Goal: Communication & Community: Answer question/provide support

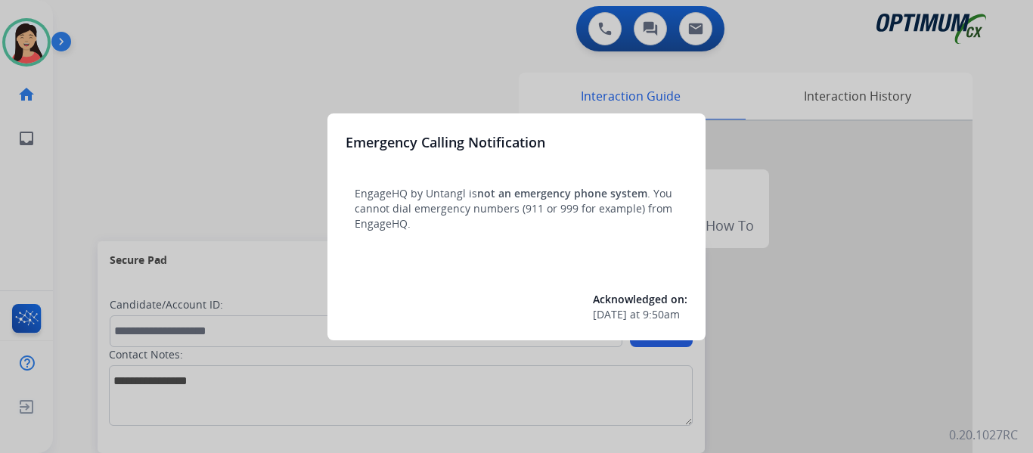
click at [82, 122] on div at bounding box center [516, 226] width 1033 height 453
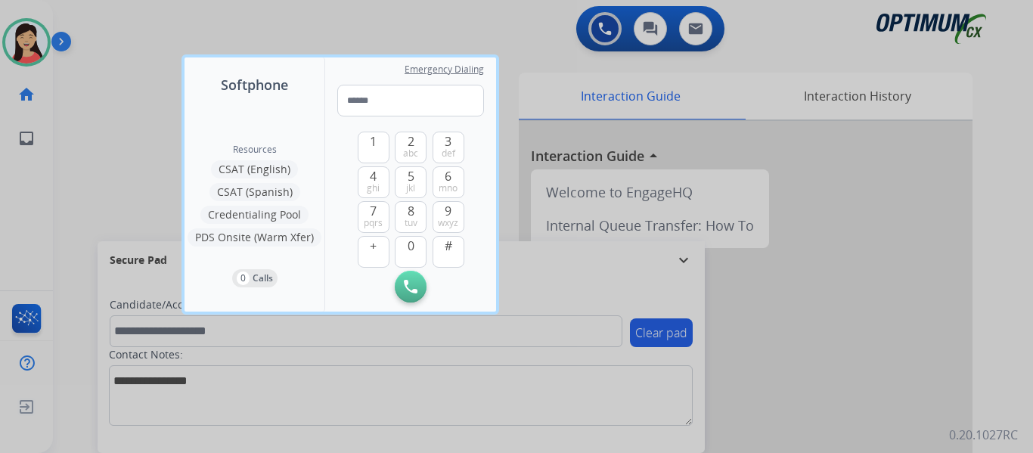
click at [82, 122] on div at bounding box center [516, 226] width 1033 height 453
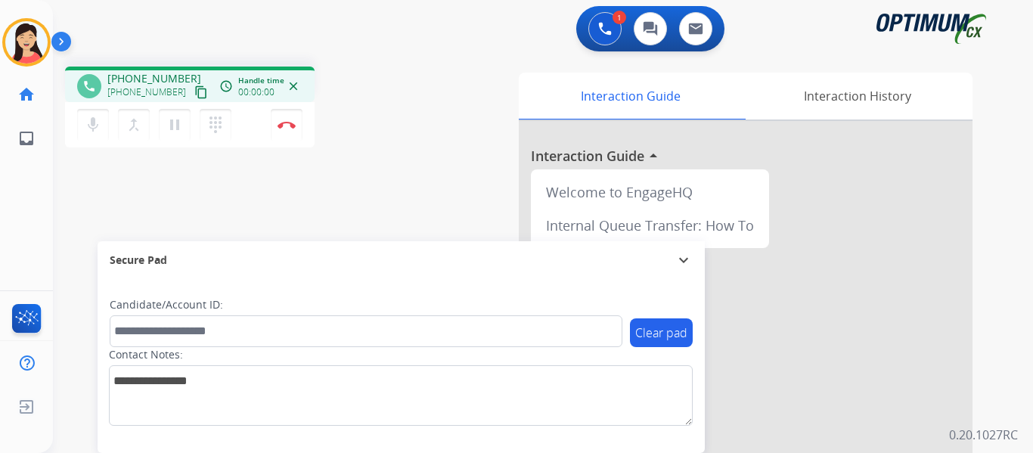
click at [194, 93] on mat-icon "content_copy" at bounding box center [201, 92] width 14 height 14
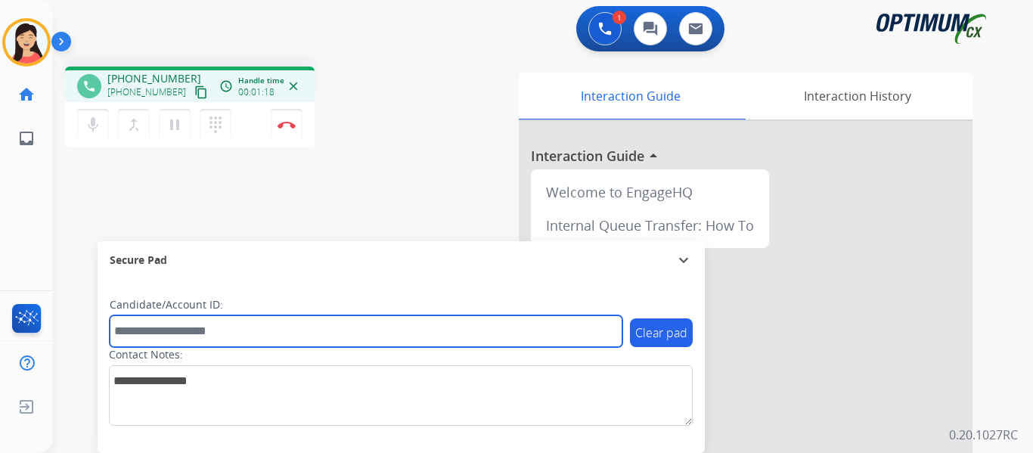
click at [222, 330] on input "text" at bounding box center [366, 331] width 513 height 32
paste input "*******"
type input "*******"
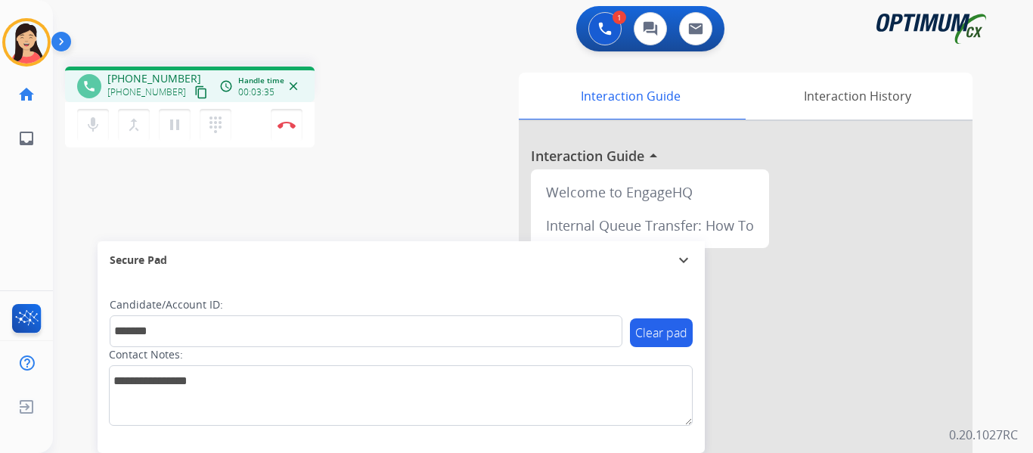
click at [194, 92] on mat-icon "content_copy" at bounding box center [201, 92] width 14 height 14
drag, startPoint x: 282, startPoint y: 128, endPoint x: 316, endPoint y: 155, distance: 43.6
click at [282, 127] on img at bounding box center [287, 125] width 18 height 8
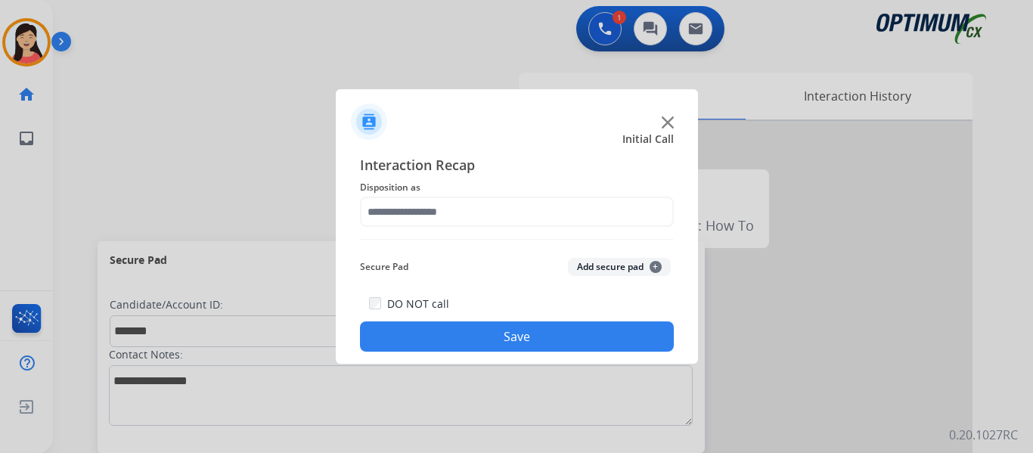
click at [589, 260] on button "Add secure pad +" at bounding box center [619, 267] width 103 height 18
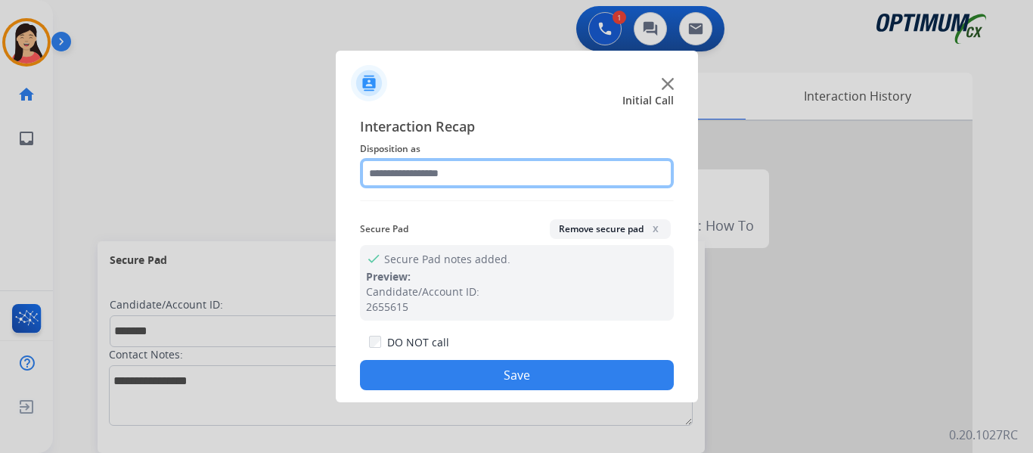
click at [504, 173] on input "text" at bounding box center [517, 173] width 314 height 30
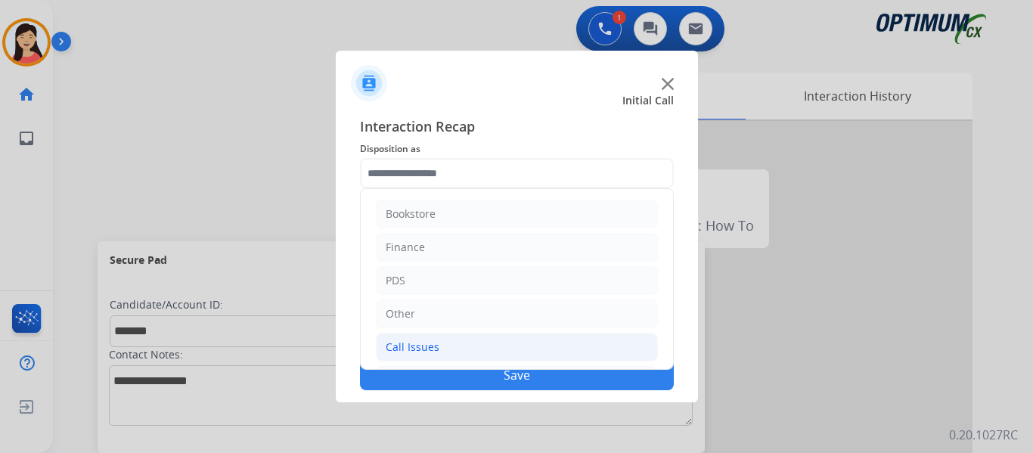
click at [415, 349] on div "Call Issues" at bounding box center [413, 347] width 54 height 15
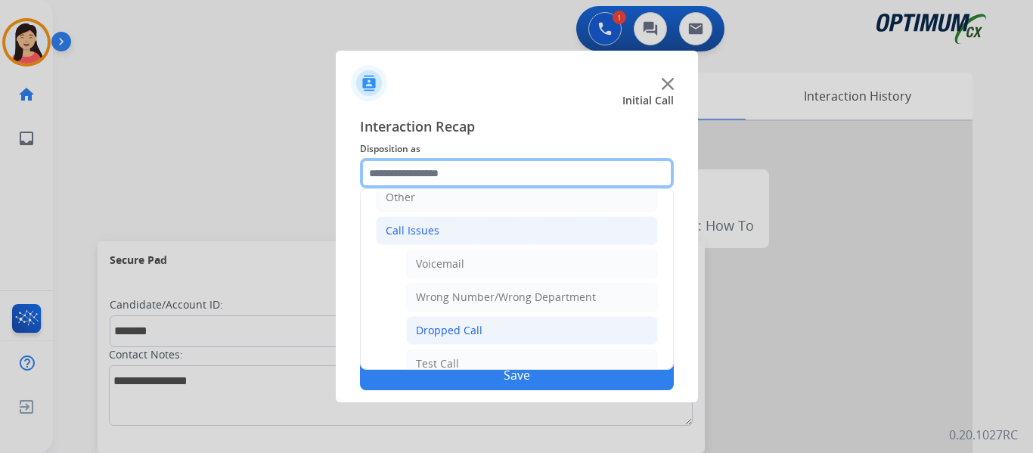
scroll to position [151, 0]
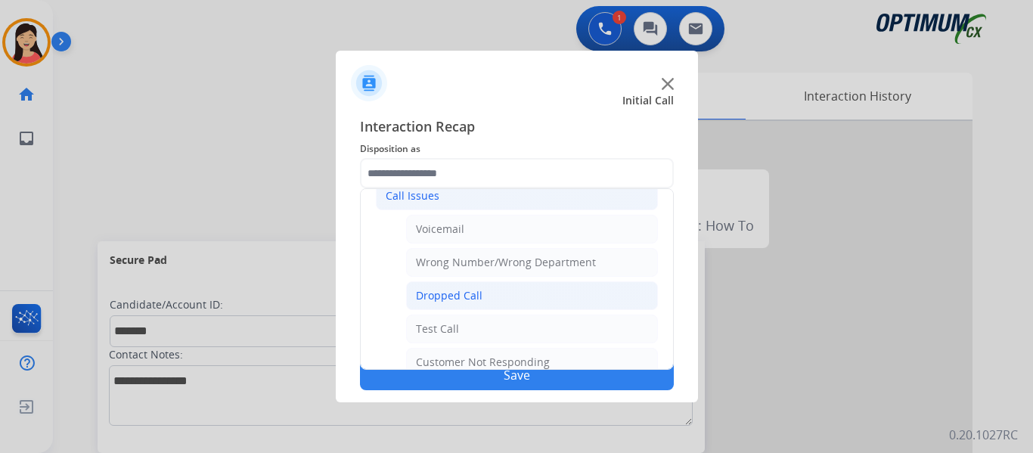
click at [508, 295] on li "Dropped Call" at bounding box center [532, 295] width 252 height 29
type input "**********"
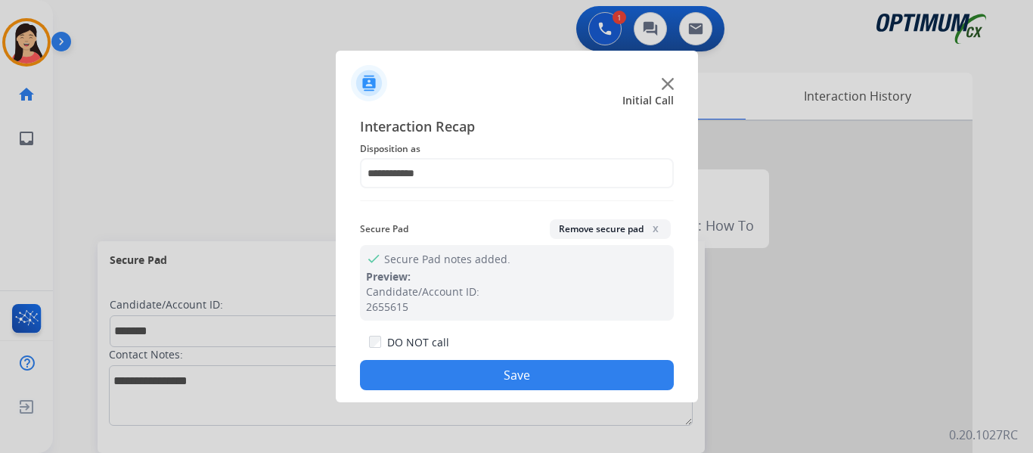
click at [570, 371] on button "Save" at bounding box center [517, 375] width 314 height 30
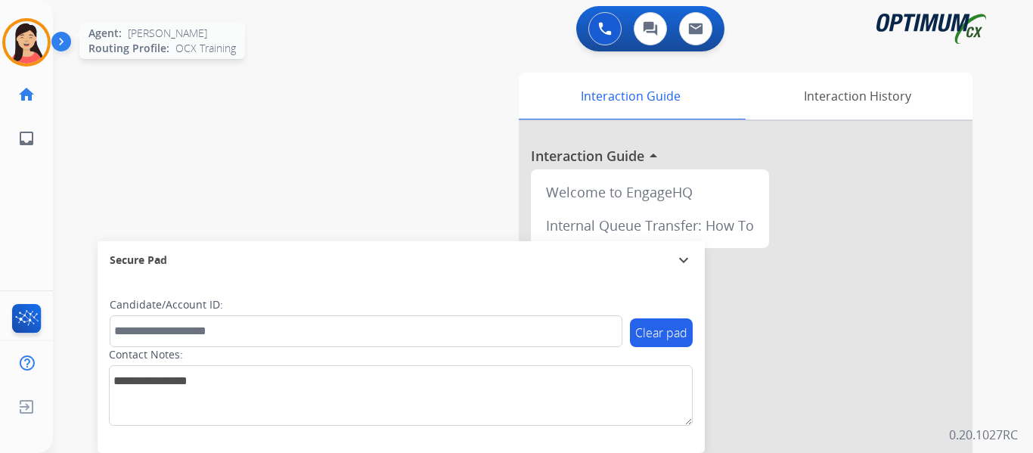
click at [33, 44] on img at bounding box center [26, 42] width 42 height 42
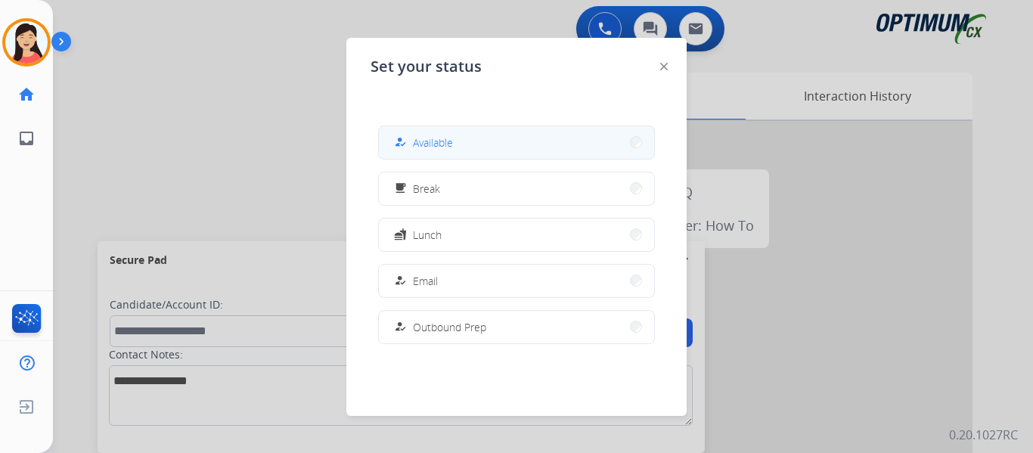
click at [462, 144] on button "how_to_reg Available" at bounding box center [516, 142] width 275 height 33
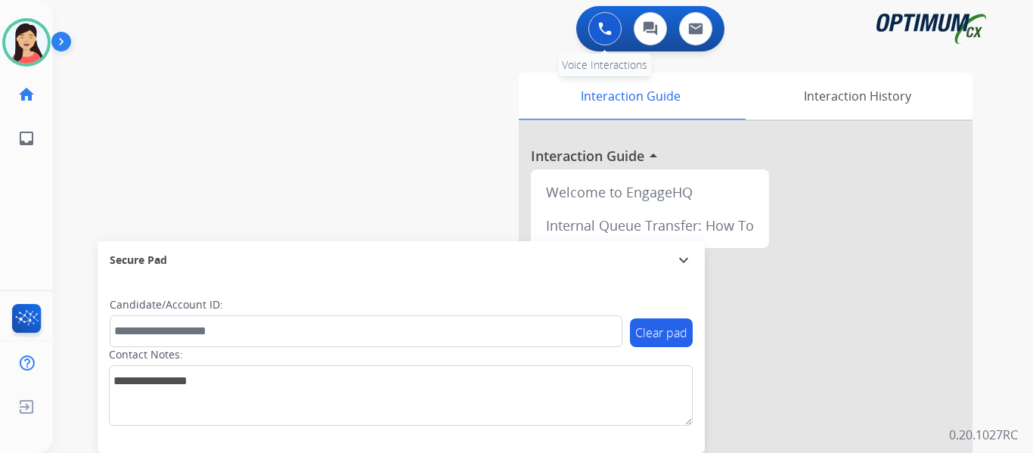
click at [603, 26] on img at bounding box center [605, 29] width 14 height 14
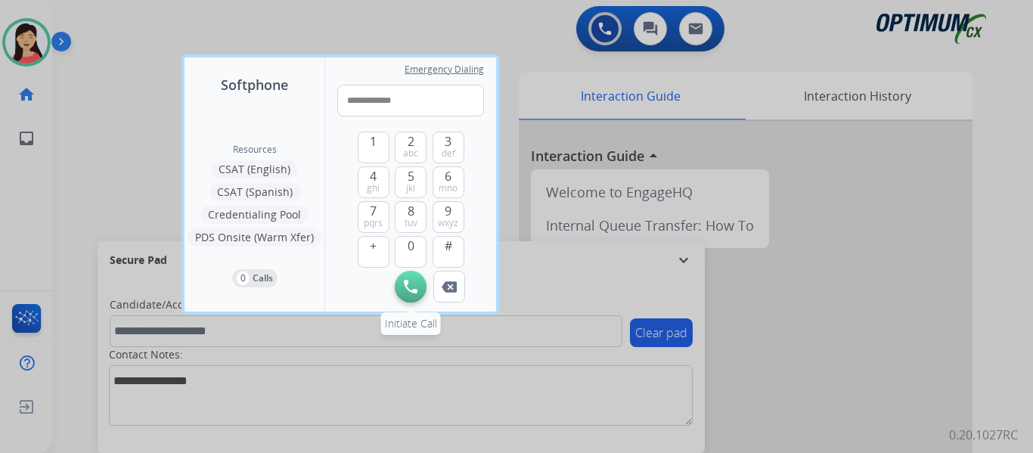
type input "**********"
click at [408, 290] on img at bounding box center [411, 287] width 14 height 14
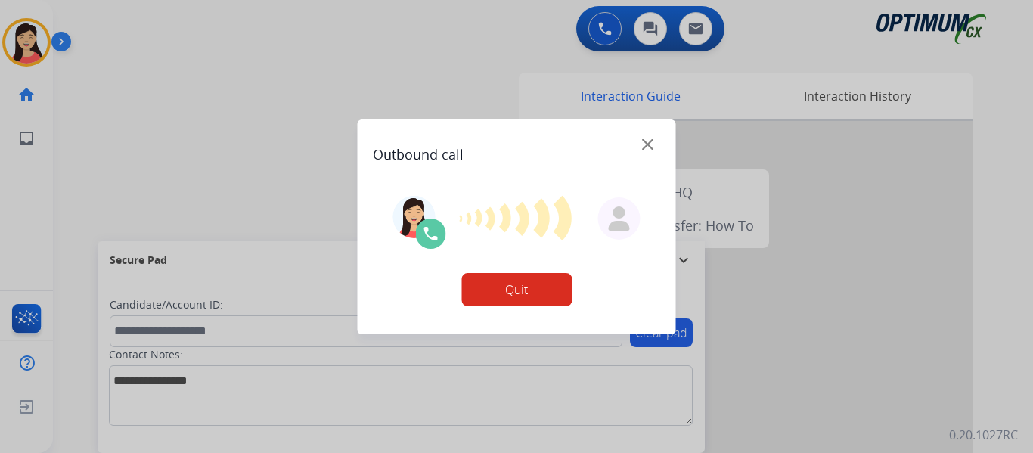
click at [328, 181] on div at bounding box center [516, 226] width 1033 height 453
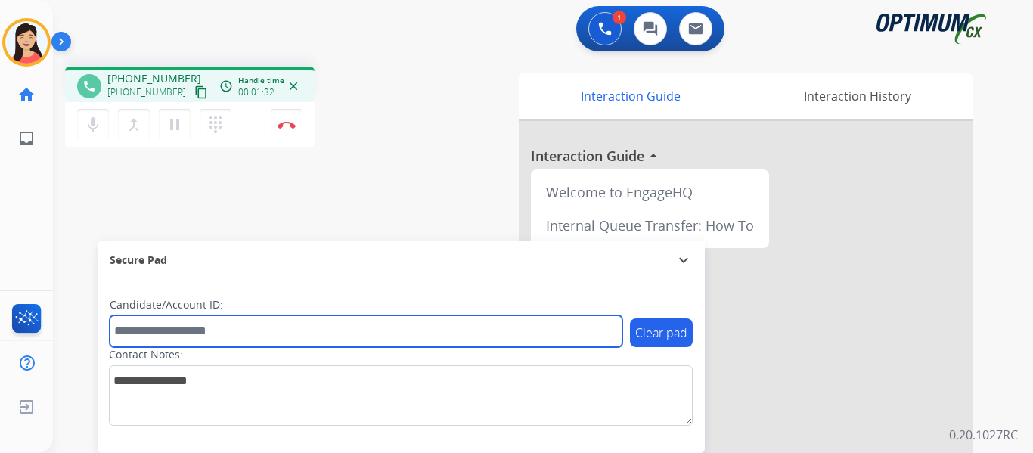
click at [263, 328] on input "text" at bounding box center [366, 331] width 513 height 32
paste input "*******"
type input "*******"
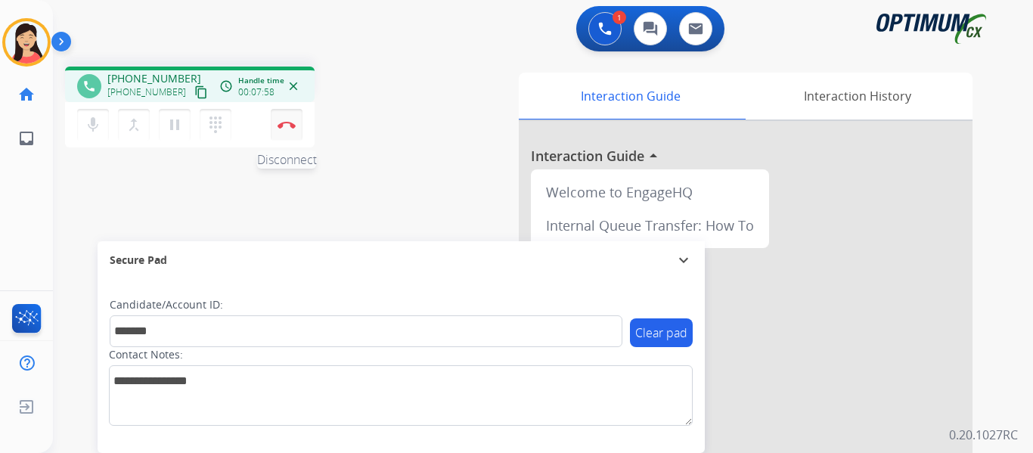
click at [290, 125] on img at bounding box center [287, 125] width 18 height 8
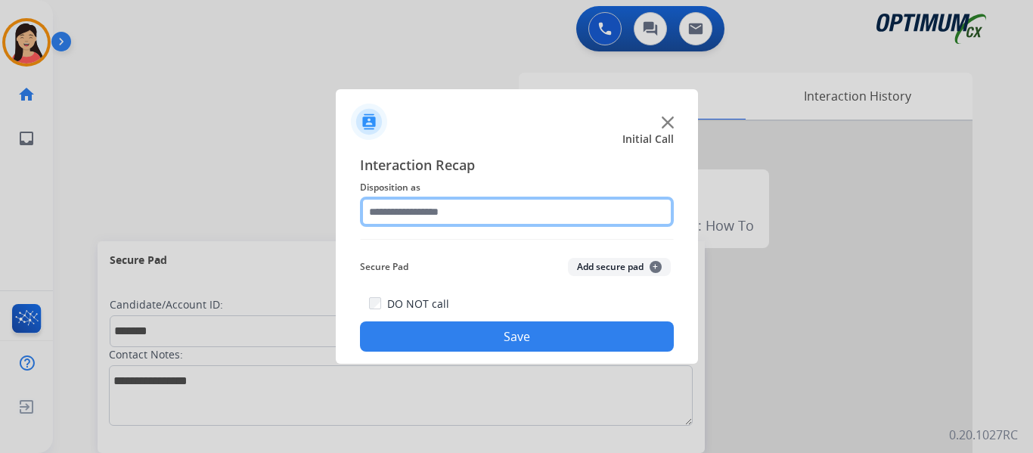
click at [443, 211] on input "text" at bounding box center [517, 212] width 314 height 30
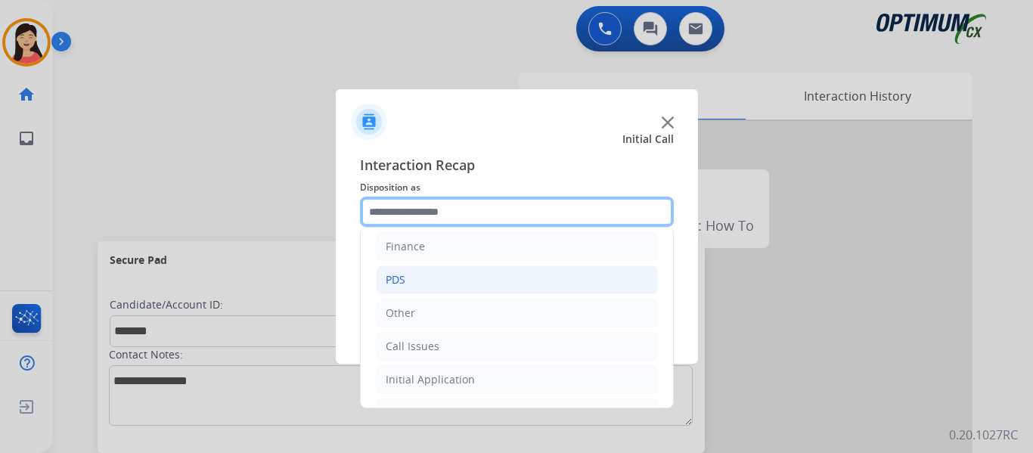
scroll to position [103, 0]
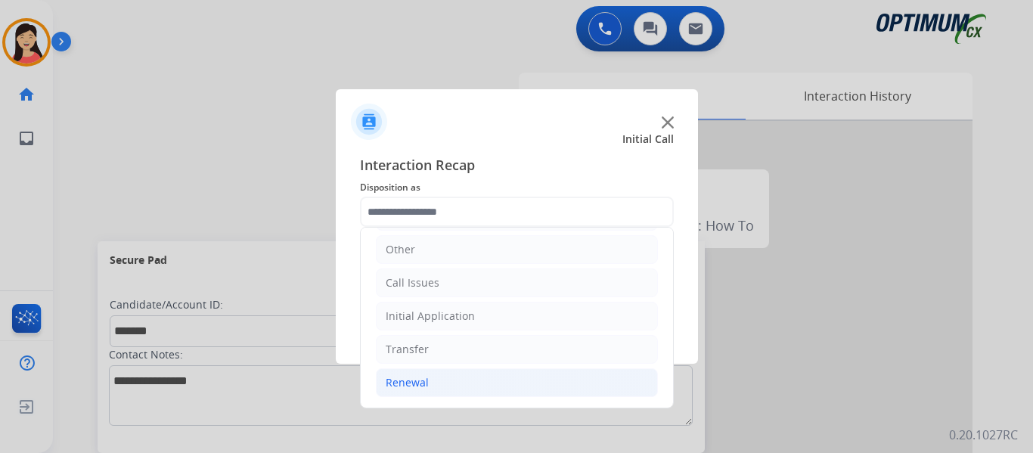
click at [422, 383] on div "Renewal" at bounding box center [407, 382] width 43 height 15
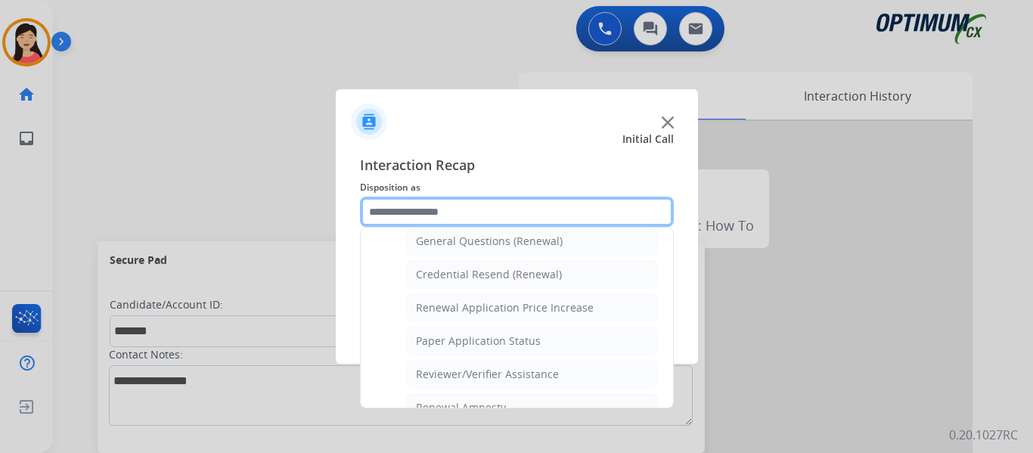
scroll to position [433, 0]
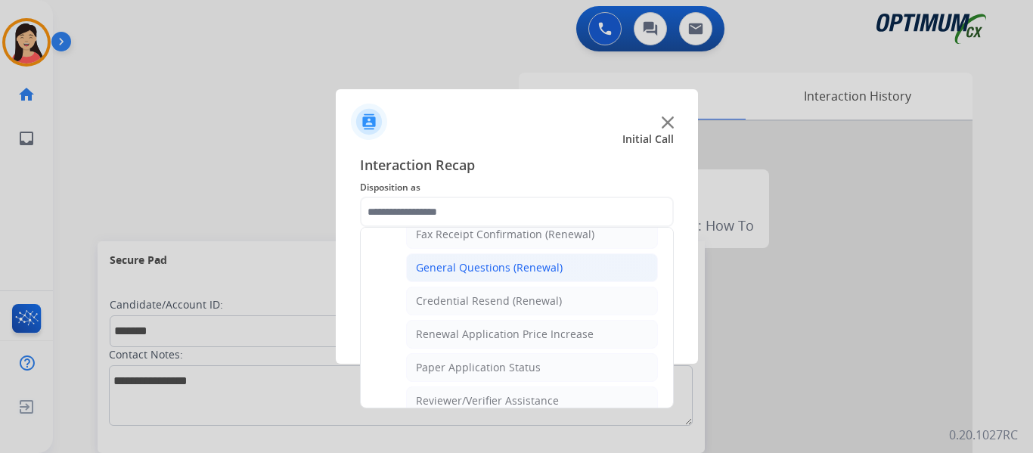
click at [501, 274] on div "General Questions (Renewal)" at bounding box center [489, 267] width 147 height 15
type input "**********"
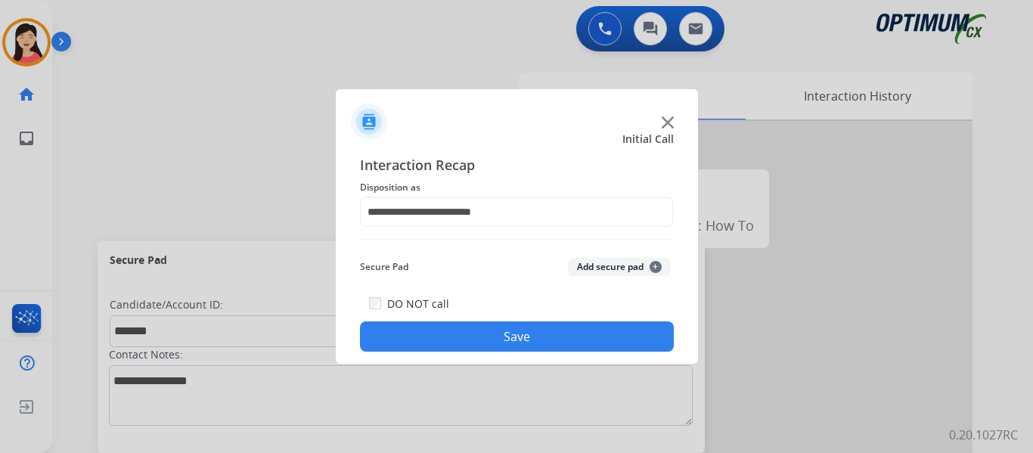
click at [647, 272] on button "Add secure pad +" at bounding box center [619, 267] width 103 height 18
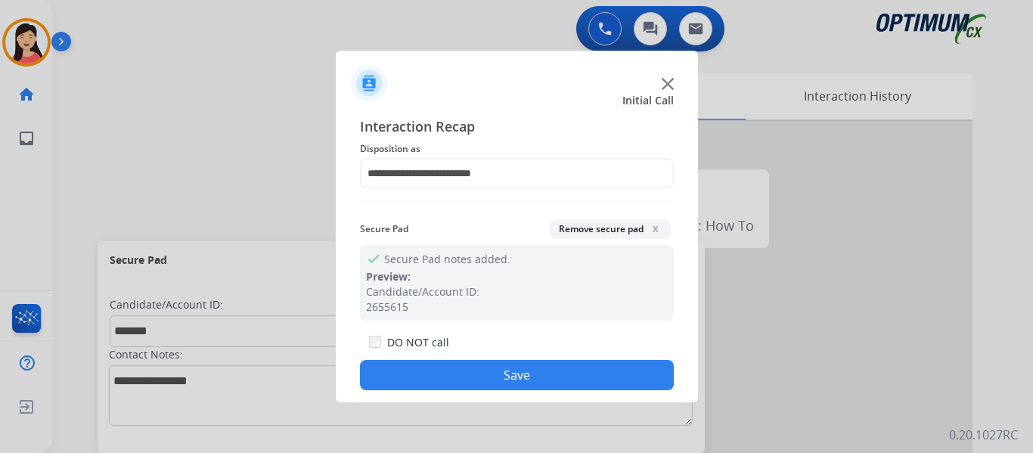
click at [598, 380] on button "Save" at bounding box center [517, 375] width 314 height 30
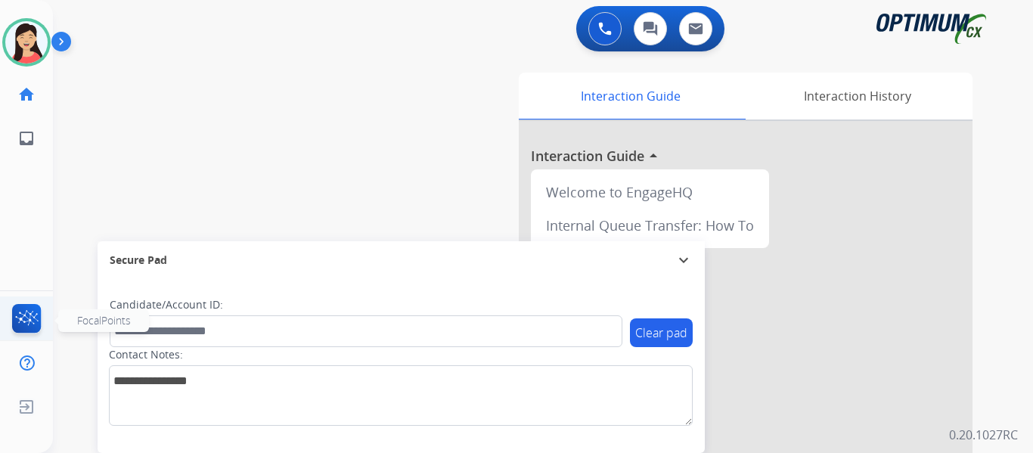
click at [31, 318] on img at bounding box center [27, 321] width 36 height 35
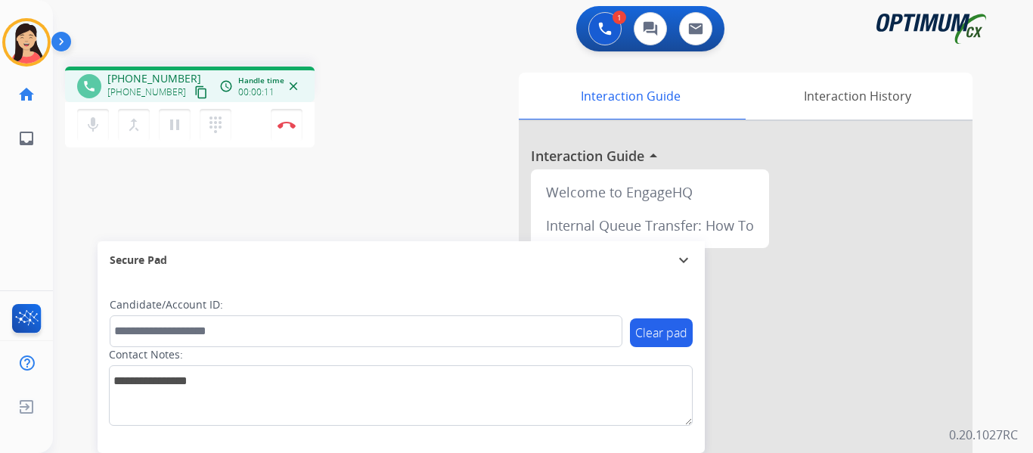
click at [192, 84] on button "content_copy" at bounding box center [201, 92] width 18 height 18
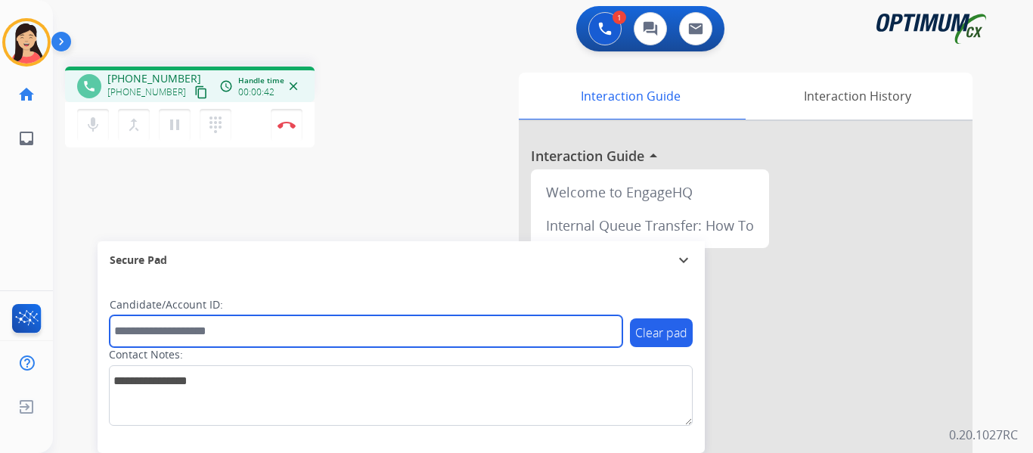
click at [424, 329] on input "text" at bounding box center [366, 331] width 513 height 32
paste input "*******"
type input "*******"
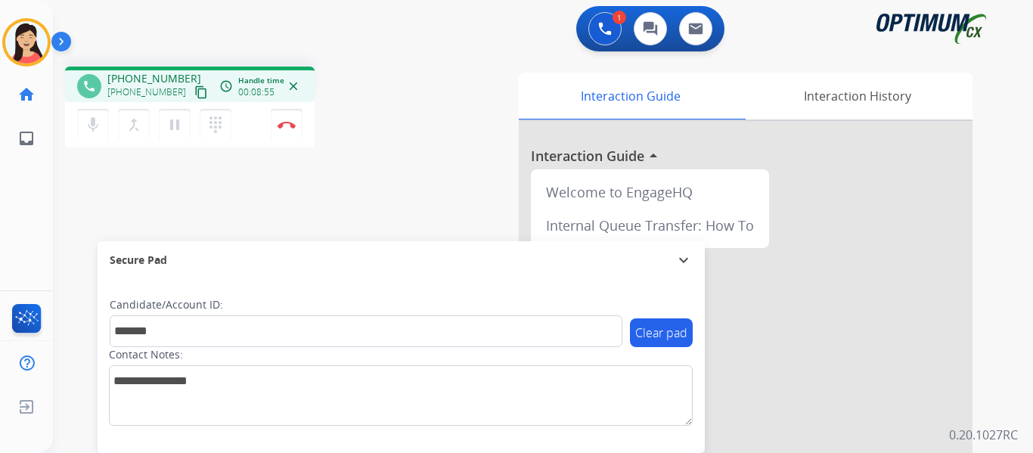
drag, startPoint x: 277, startPoint y: 125, endPoint x: 311, endPoint y: 132, distance: 34.9
click at [277, 125] on button "Disconnect" at bounding box center [287, 125] width 32 height 32
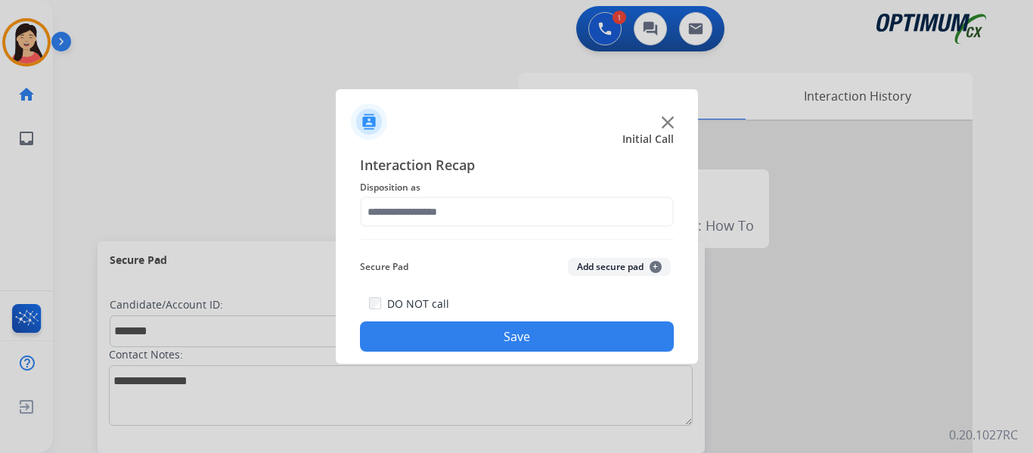
click at [604, 263] on button "Add secure pad +" at bounding box center [619, 267] width 103 height 18
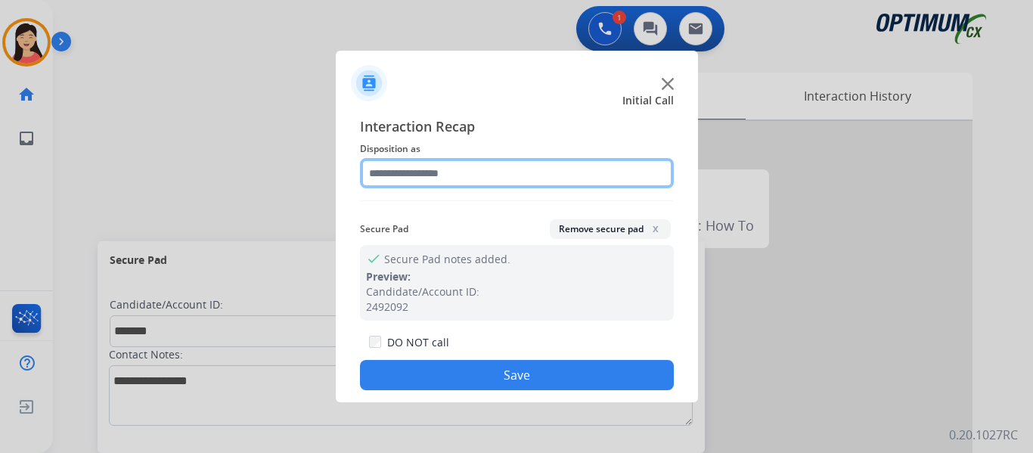
click at [443, 167] on input "text" at bounding box center [517, 173] width 314 height 30
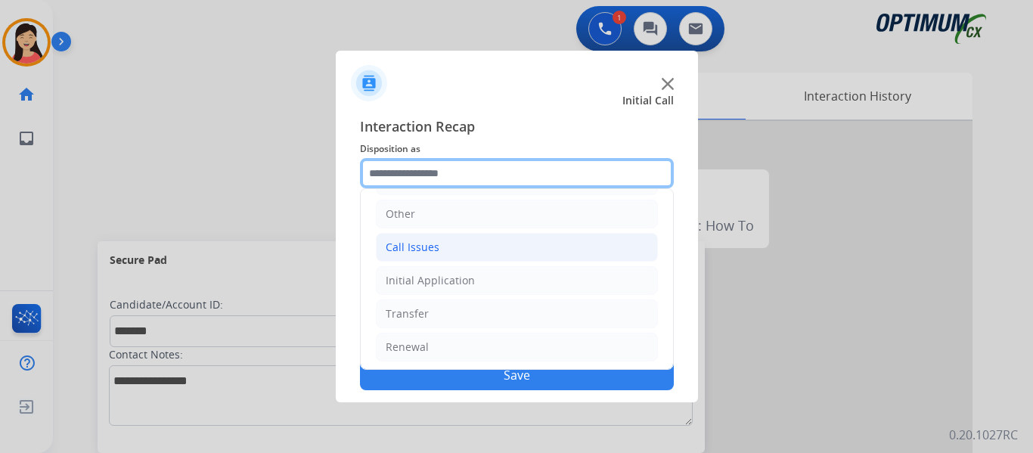
scroll to position [103, 0]
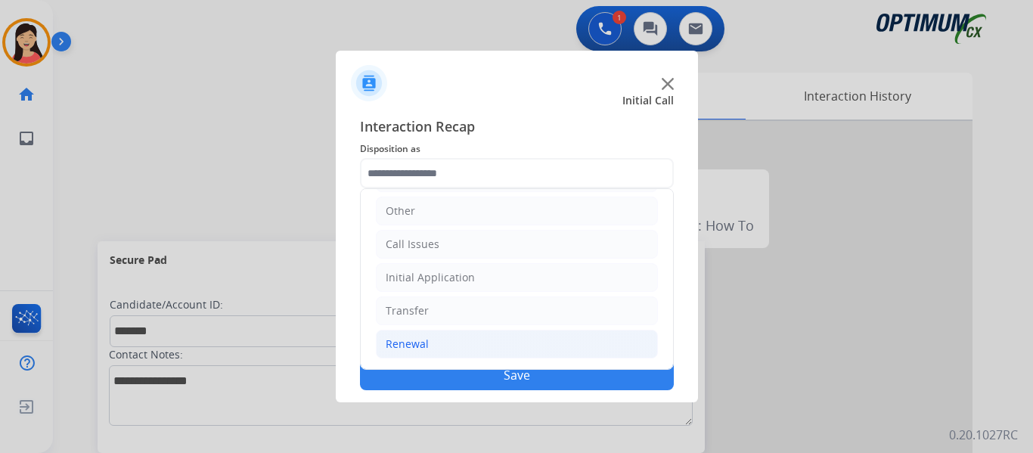
click at [418, 348] on div "Renewal" at bounding box center [407, 344] width 43 height 15
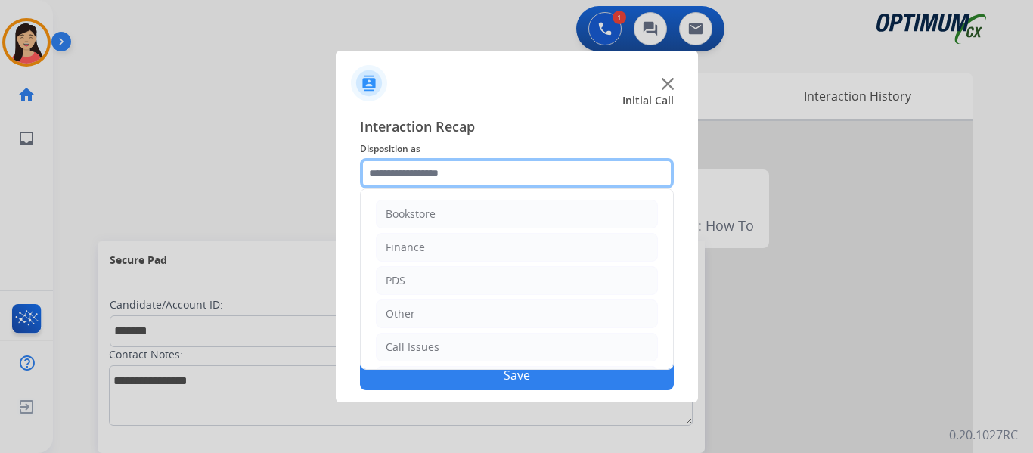
click at [470, 174] on input "text" at bounding box center [517, 173] width 314 height 30
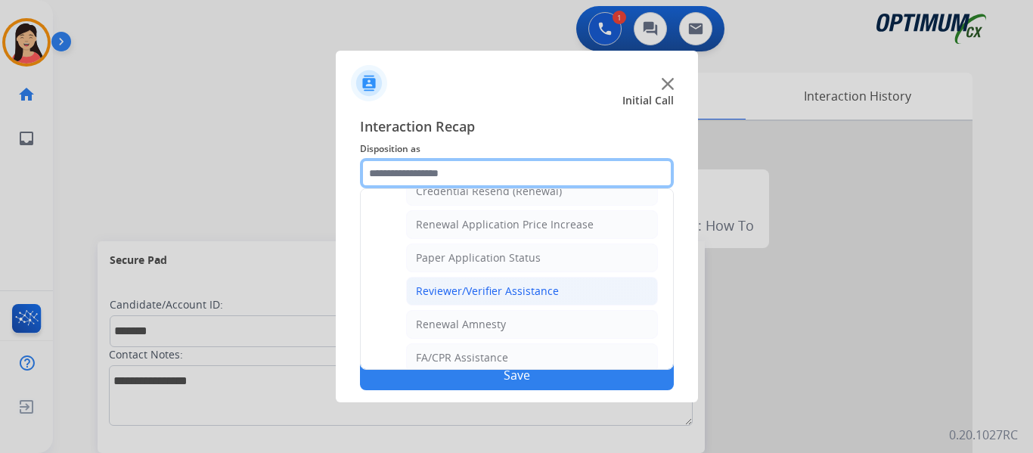
scroll to position [433, 0]
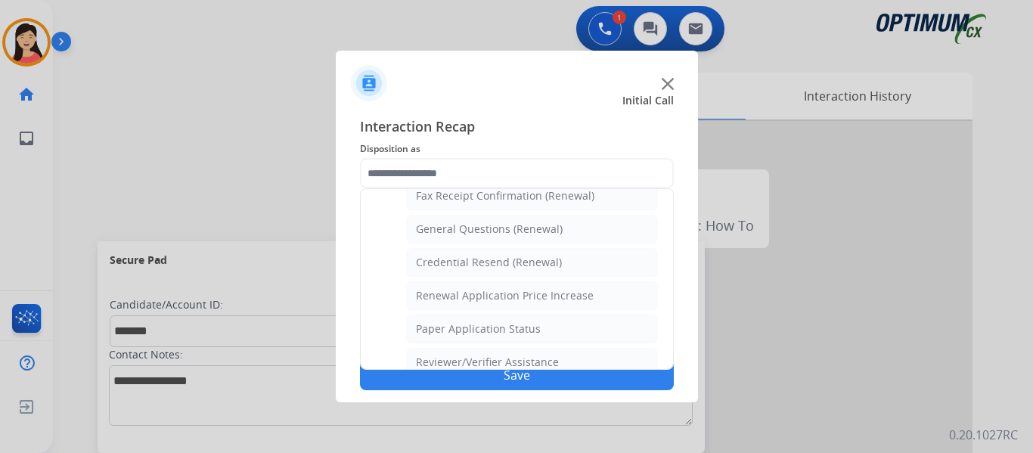
click at [477, 232] on div "General Questions (Renewal)" at bounding box center [489, 229] width 147 height 15
type input "**********"
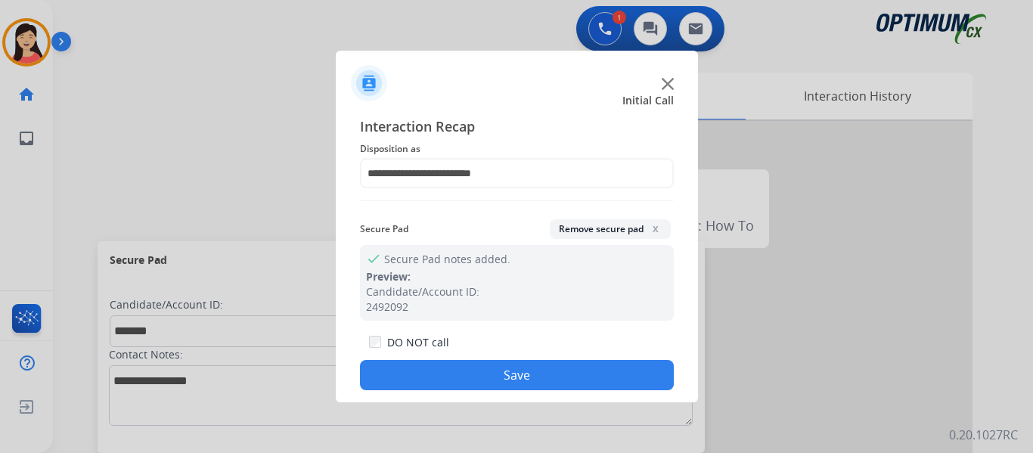
click at [543, 381] on button "Save" at bounding box center [517, 375] width 314 height 30
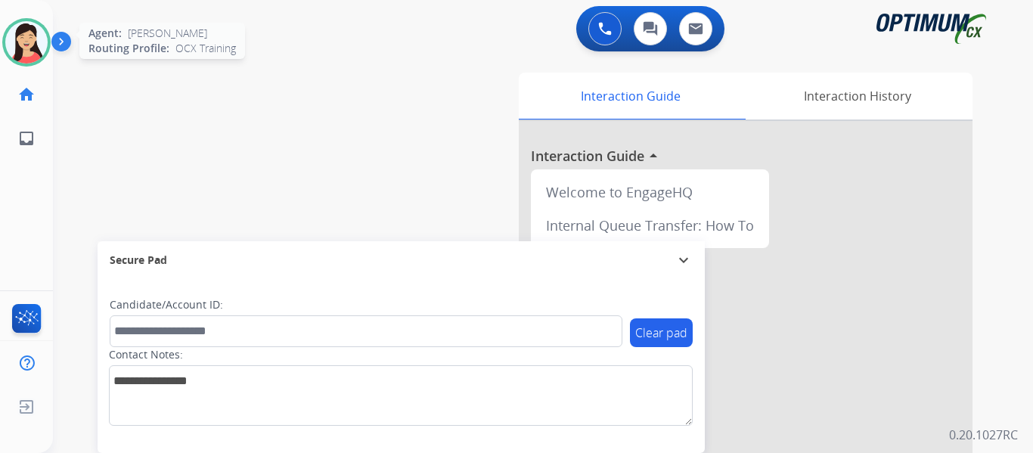
click at [41, 36] on img at bounding box center [26, 42] width 42 height 42
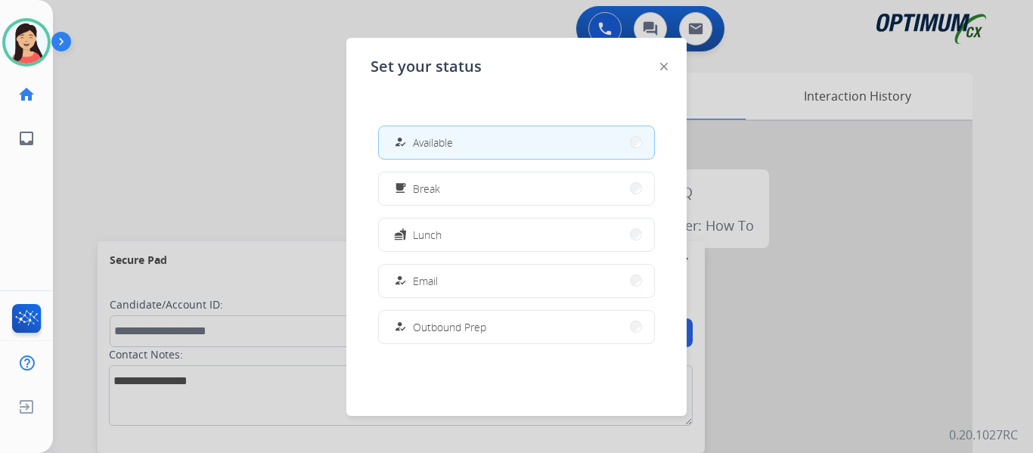
click at [460, 197] on button "free_breakfast Break" at bounding box center [516, 188] width 275 height 33
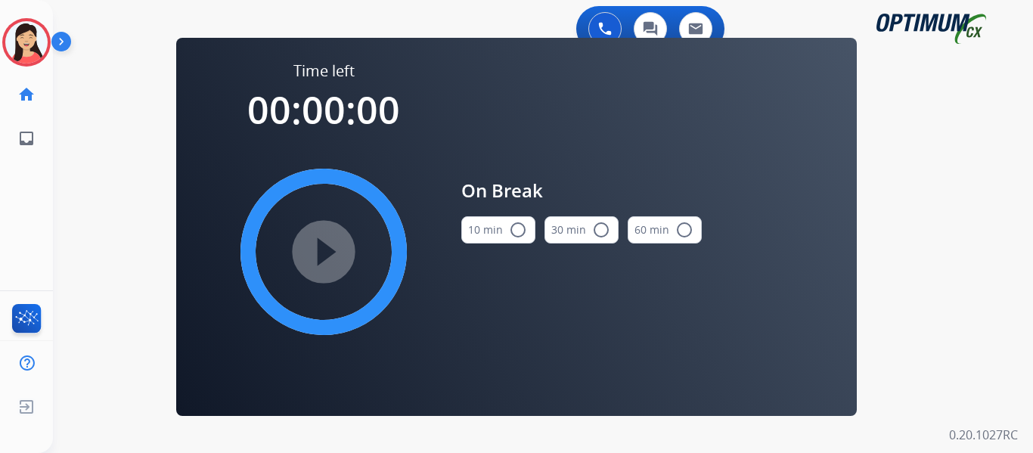
click at [504, 235] on button "10 min radio_button_unchecked" at bounding box center [498, 229] width 74 height 27
click at [332, 248] on mat-icon "play_circle_filled" at bounding box center [324, 252] width 18 height 18
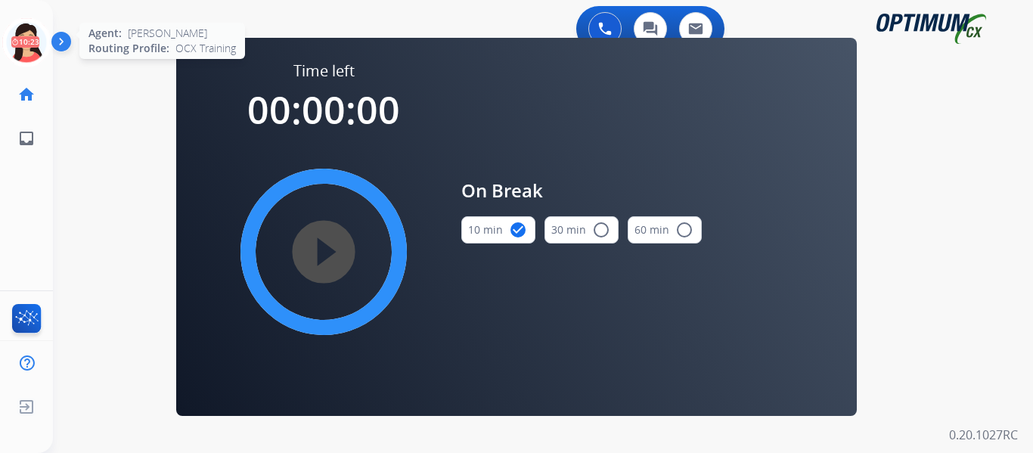
click at [23, 57] on icon at bounding box center [26, 42] width 49 height 49
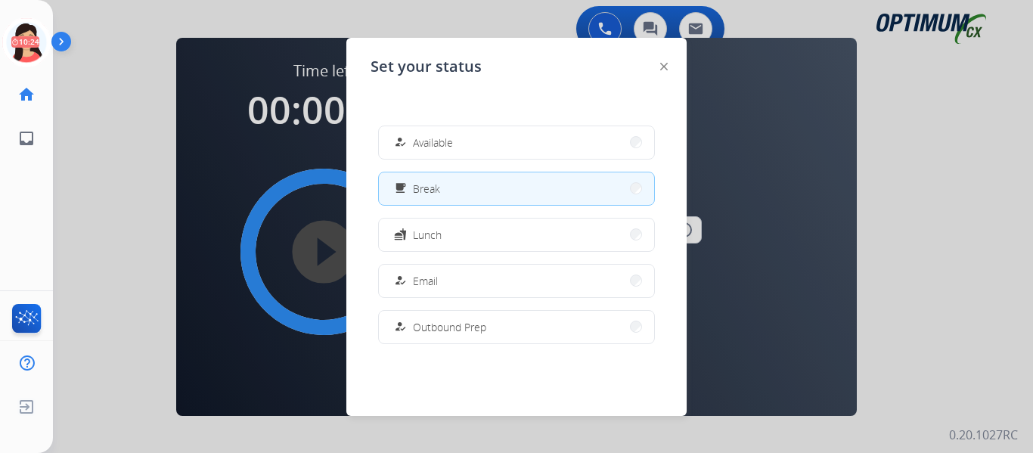
click at [507, 146] on button "how_to_reg Available" at bounding box center [516, 142] width 275 height 33
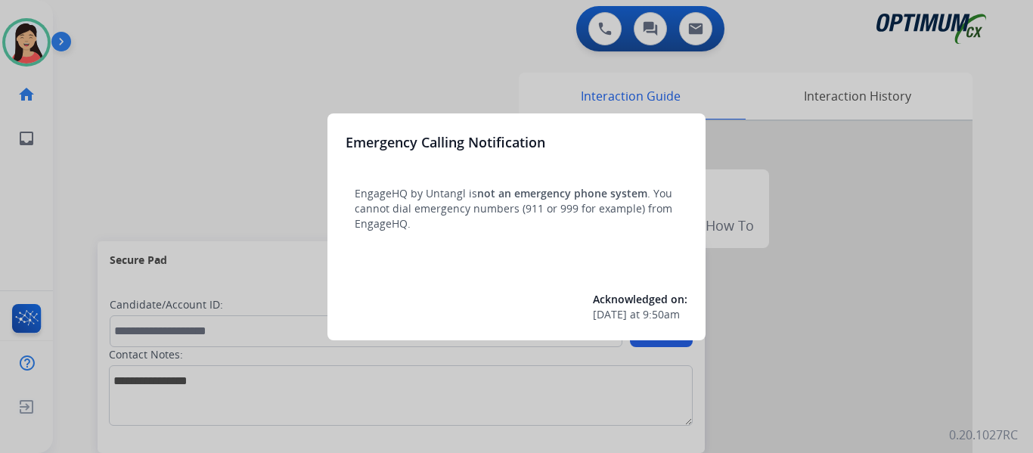
click at [156, 116] on div at bounding box center [516, 226] width 1033 height 453
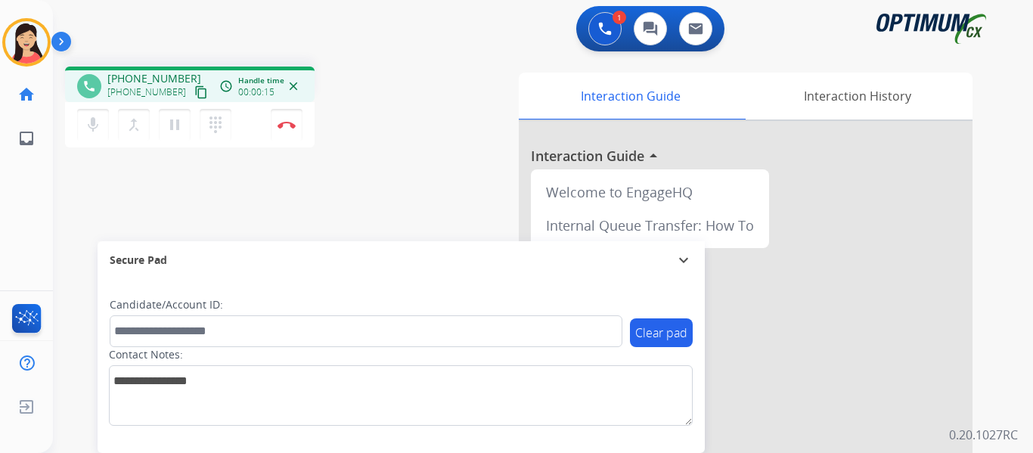
drag, startPoint x: 186, startPoint y: 83, endPoint x: 1013, endPoint y: 160, distance: 830.2
click at [192, 83] on button "content_copy" at bounding box center [201, 92] width 18 height 18
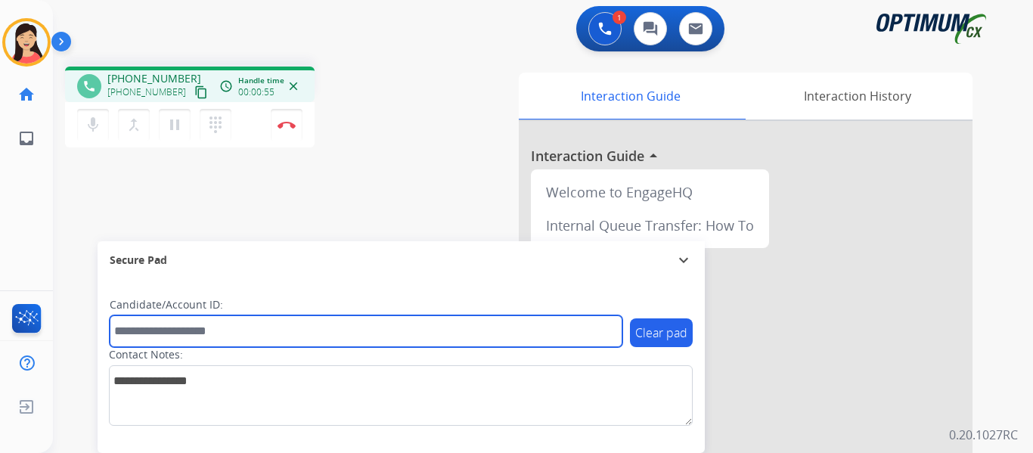
click at [327, 337] on input "text" at bounding box center [366, 331] width 513 height 32
paste input "*******"
type input "*******"
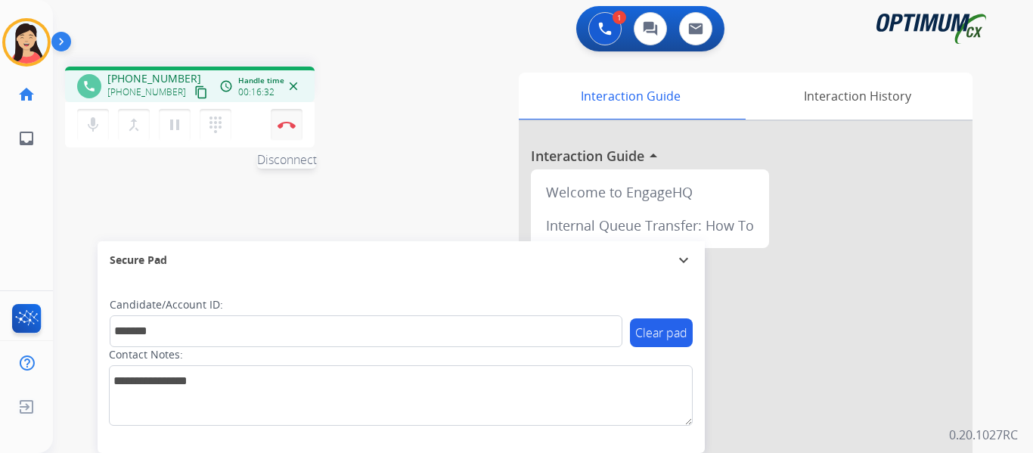
click at [292, 126] on img at bounding box center [287, 125] width 18 height 8
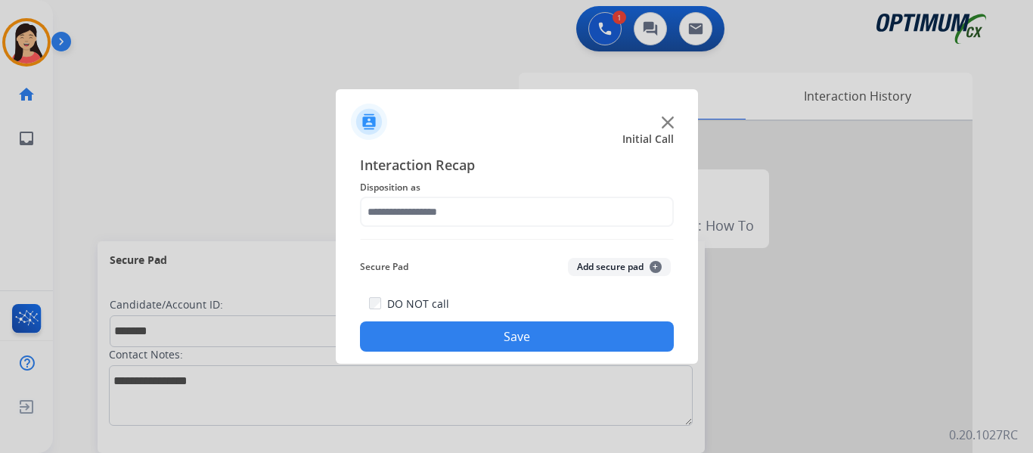
click at [601, 259] on button "Add secure pad +" at bounding box center [619, 267] width 103 height 18
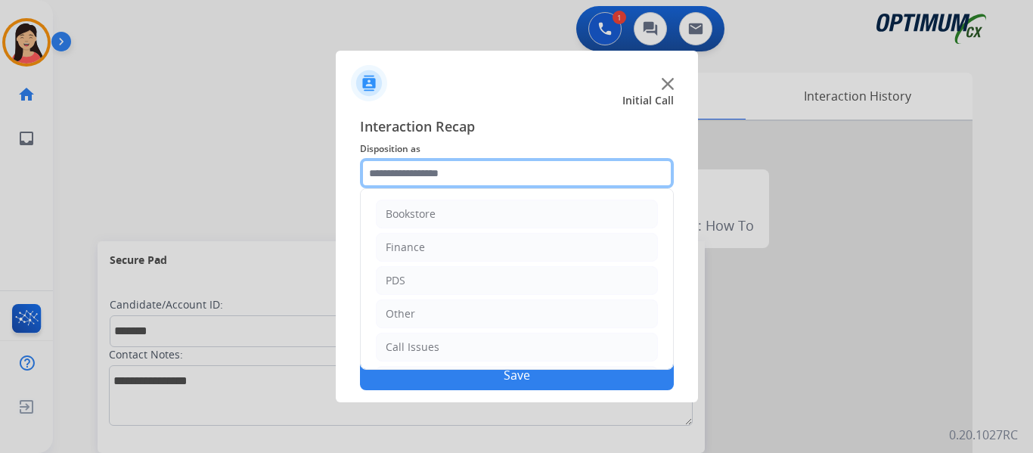
click at [482, 175] on input "text" at bounding box center [517, 173] width 314 height 30
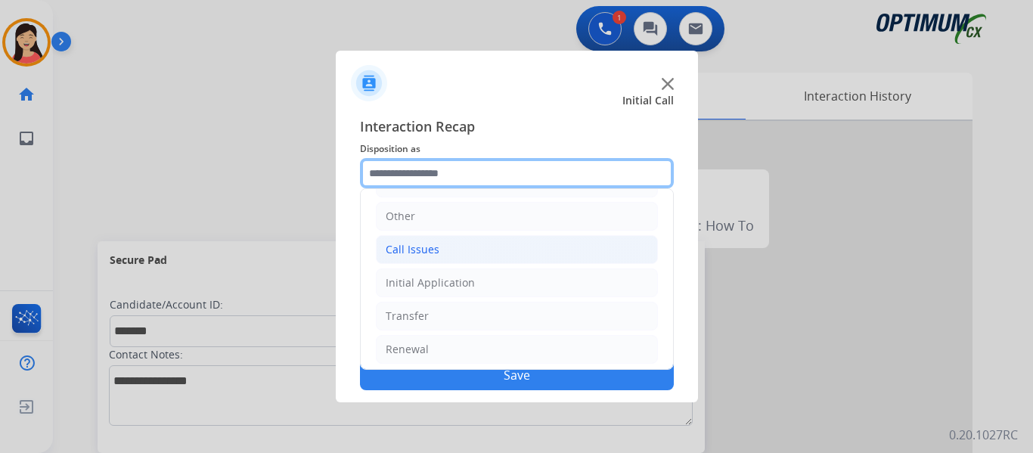
scroll to position [103, 0]
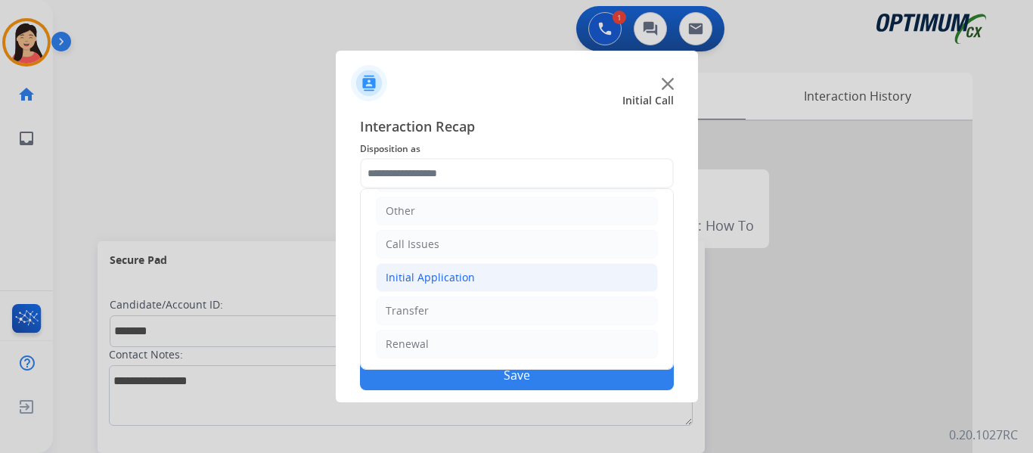
click at [476, 272] on li "Initial Application" at bounding box center [517, 277] width 282 height 29
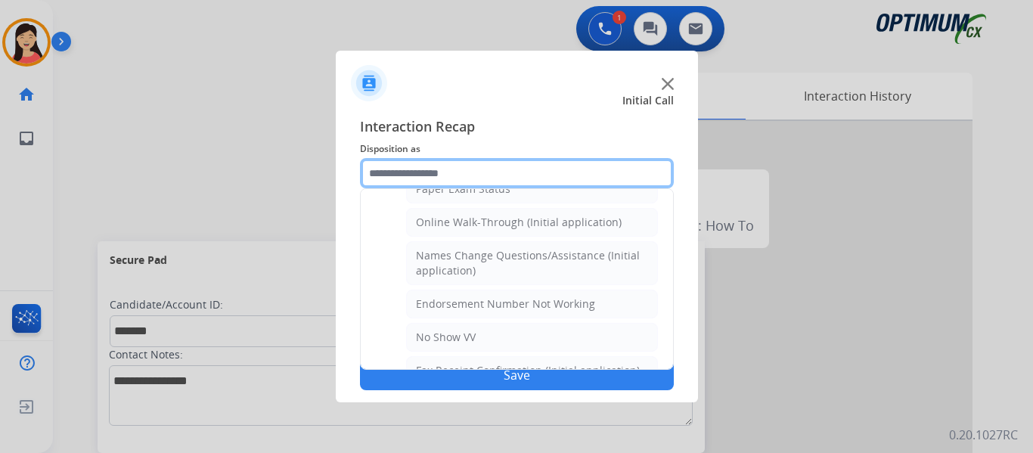
scroll to position [312, 0]
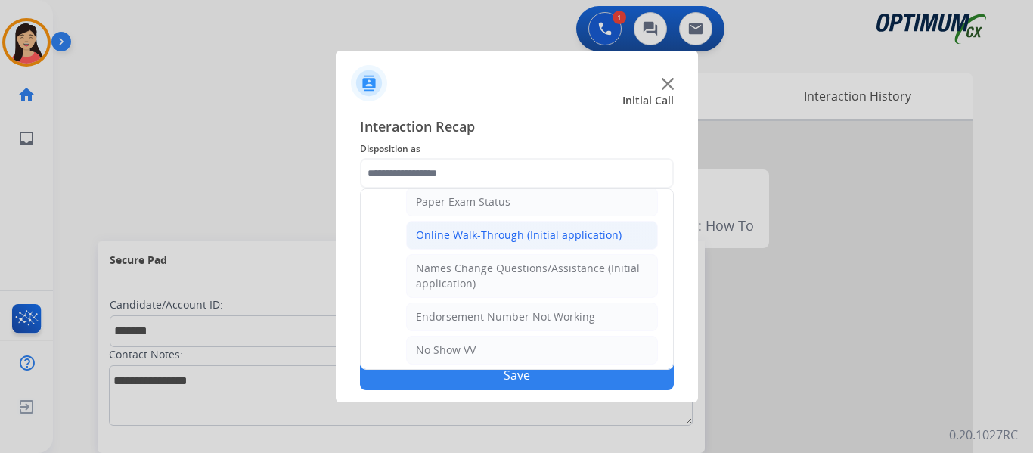
click at [535, 236] on div "Online Walk-Through (Initial application)" at bounding box center [519, 235] width 206 height 15
type input "**********"
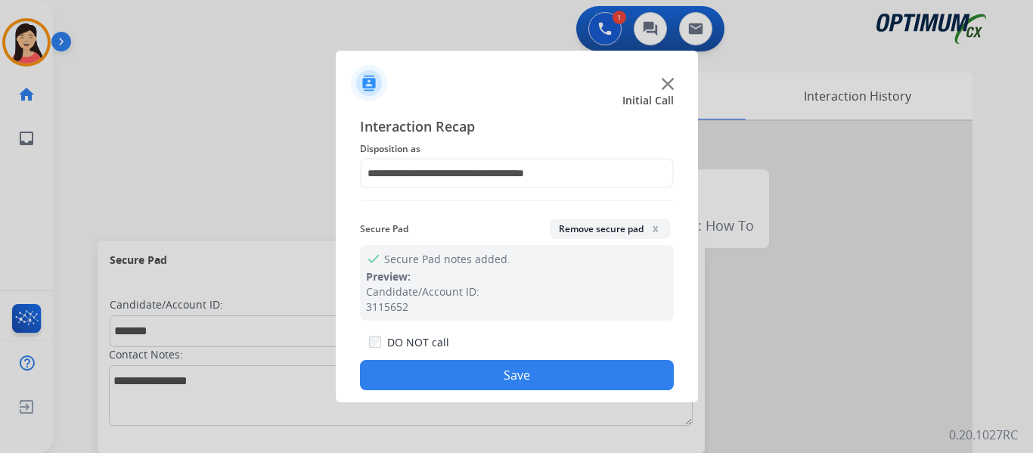
click at [551, 373] on button "Save" at bounding box center [517, 375] width 314 height 30
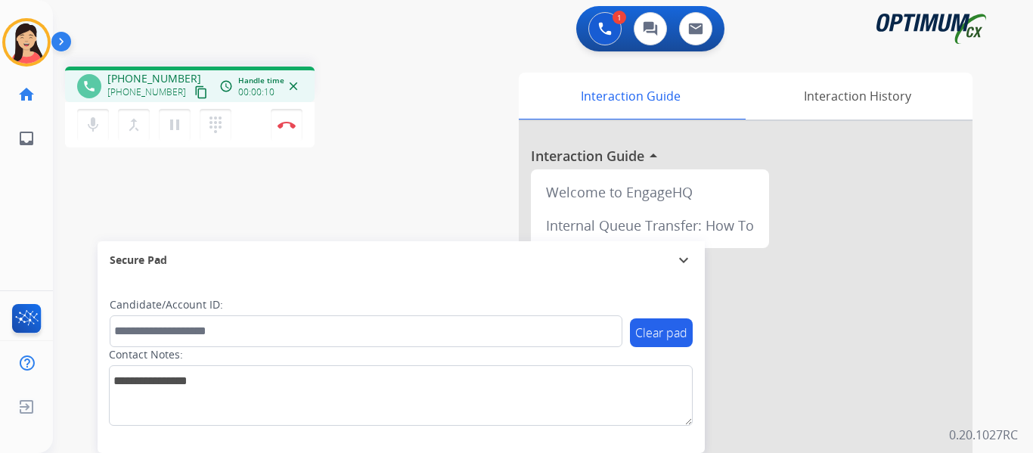
click at [194, 88] on mat-icon "content_copy" at bounding box center [201, 92] width 14 height 14
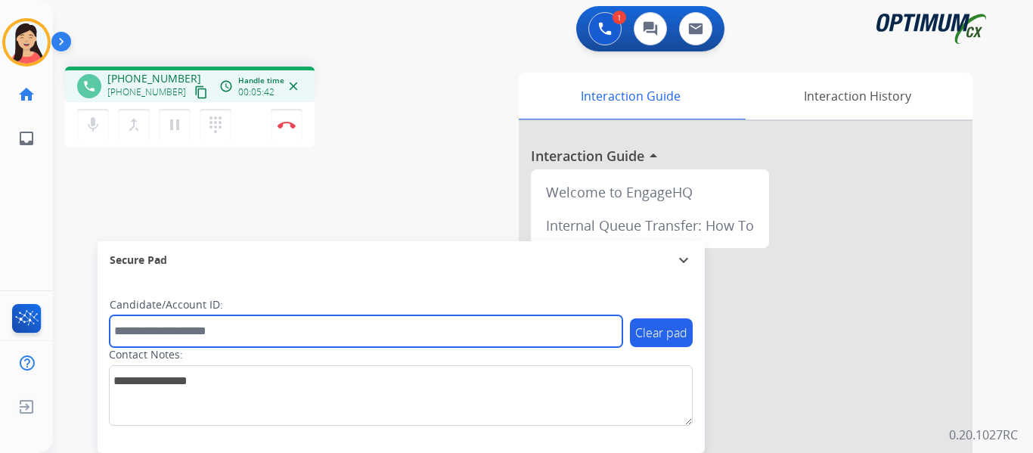
click at [256, 336] on input "text" at bounding box center [366, 331] width 513 height 32
paste input "*********"
type input "*********"
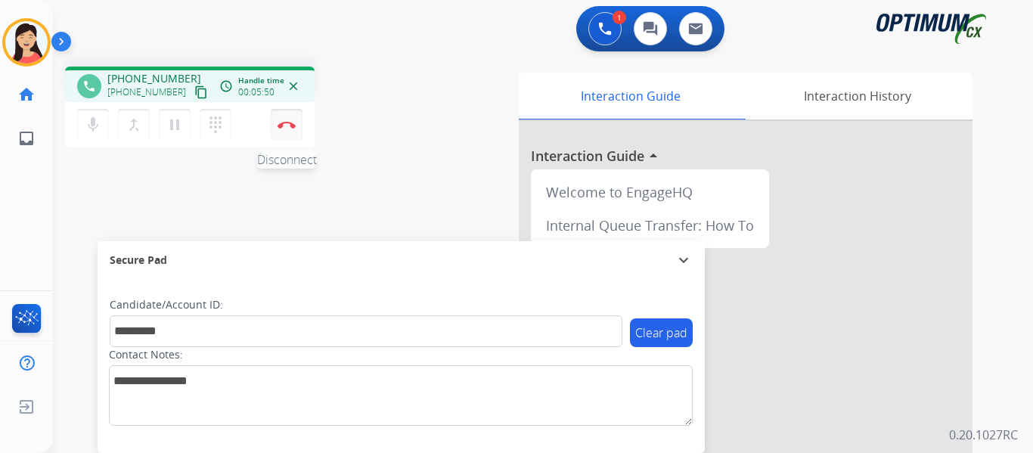
click at [281, 128] on img at bounding box center [287, 125] width 18 height 8
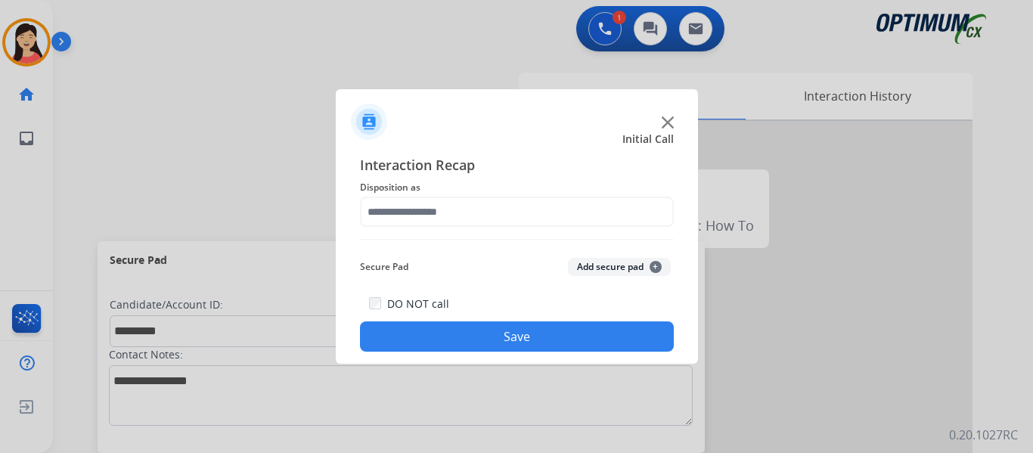
click at [584, 270] on button "Add secure pad +" at bounding box center [619, 267] width 103 height 18
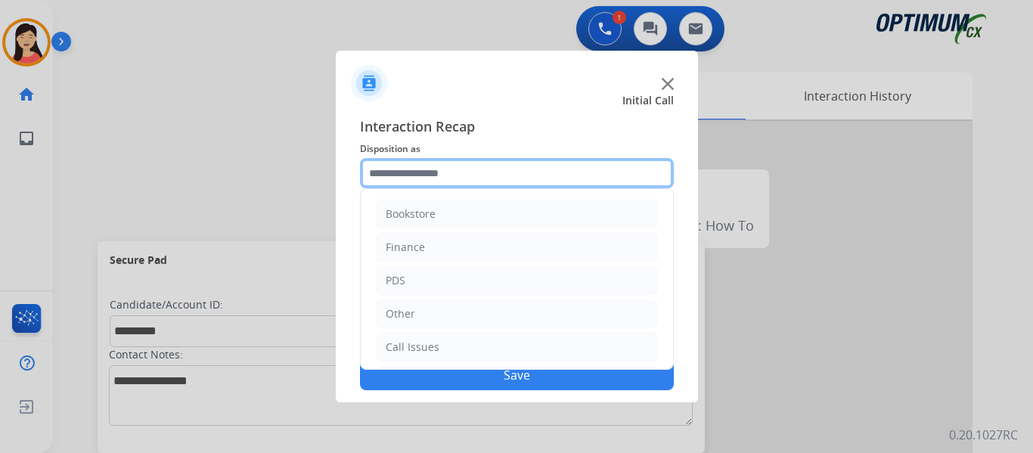
click at [451, 180] on input "text" at bounding box center [517, 173] width 314 height 30
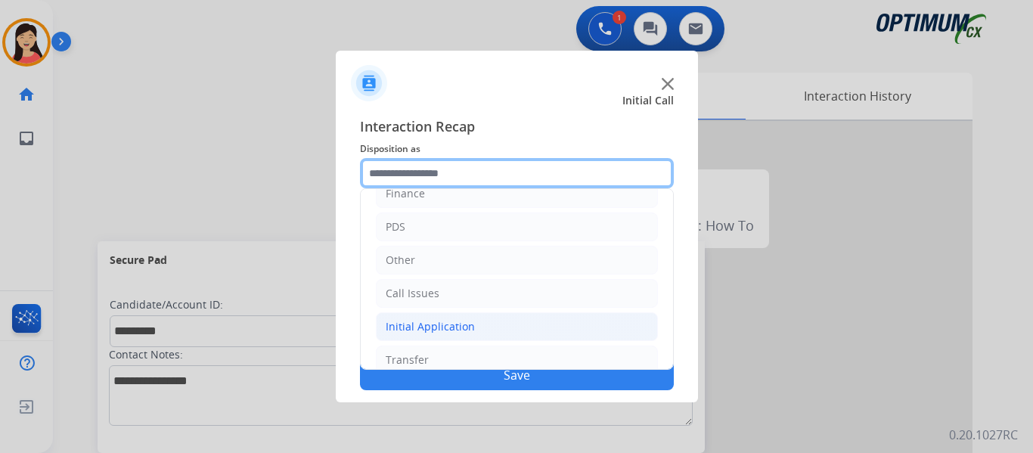
scroll to position [27, 0]
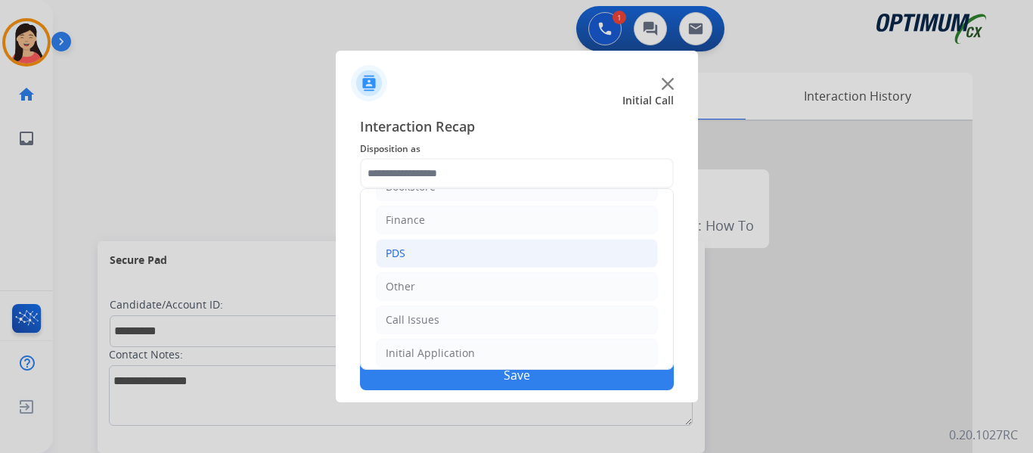
click at [427, 257] on li "PDS" at bounding box center [517, 253] width 282 height 29
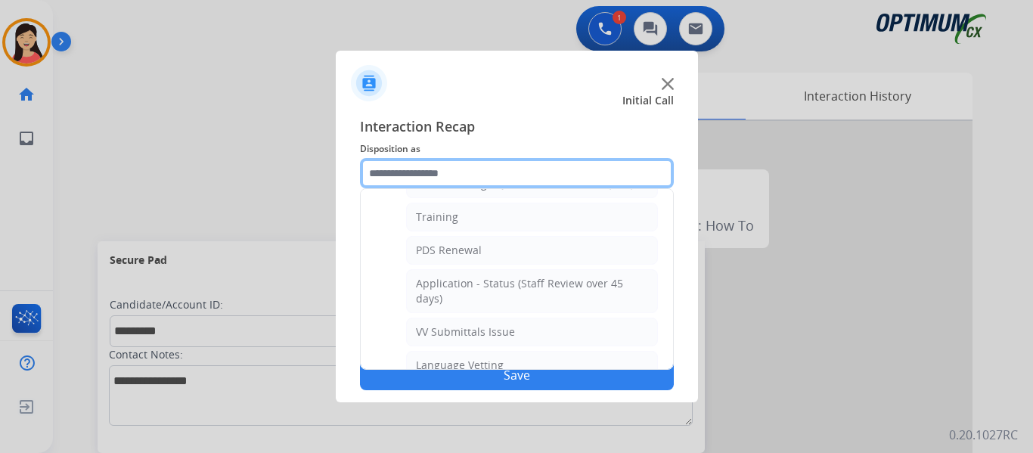
scroll to position [254, 0]
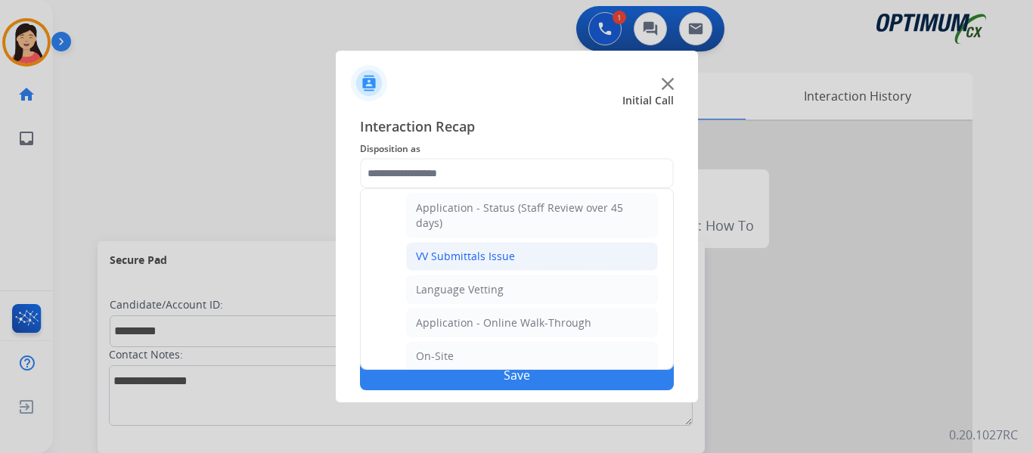
click at [463, 259] on div "VV Submittals Issue" at bounding box center [465, 256] width 99 height 15
type input "**********"
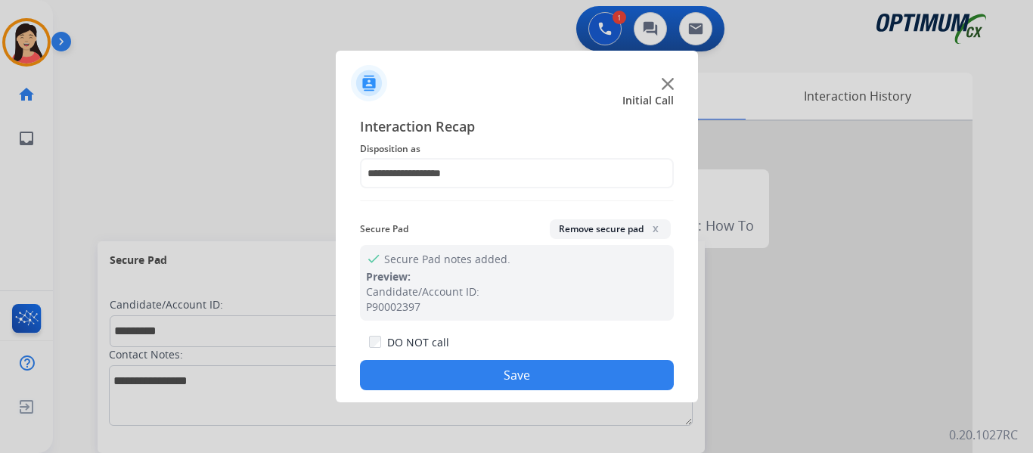
click at [576, 374] on button "Save" at bounding box center [517, 375] width 314 height 30
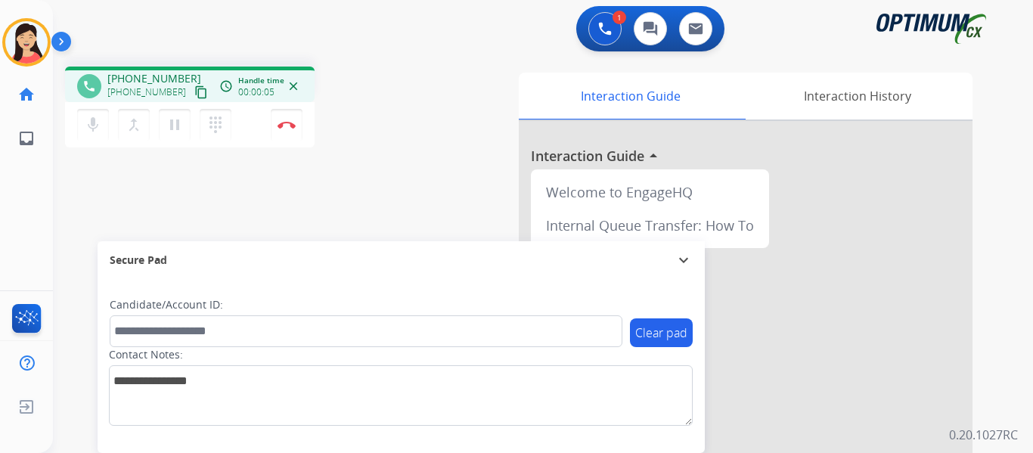
click at [194, 93] on mat-icon "content_copy" at bounding box center [201, 92] width 14 height 14
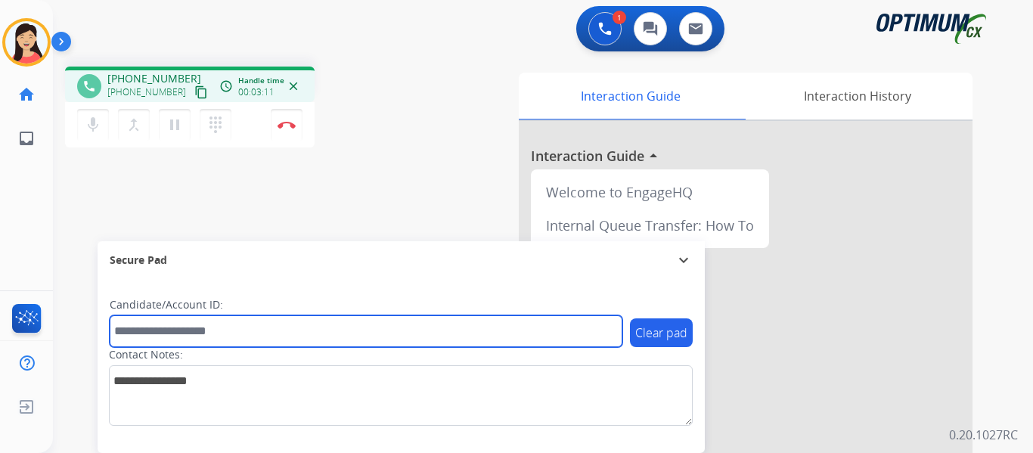
click at [343, 337] on input "text" at bounding box center [366, 331] width 513 height 32
paste input "*******"
type input "*******"
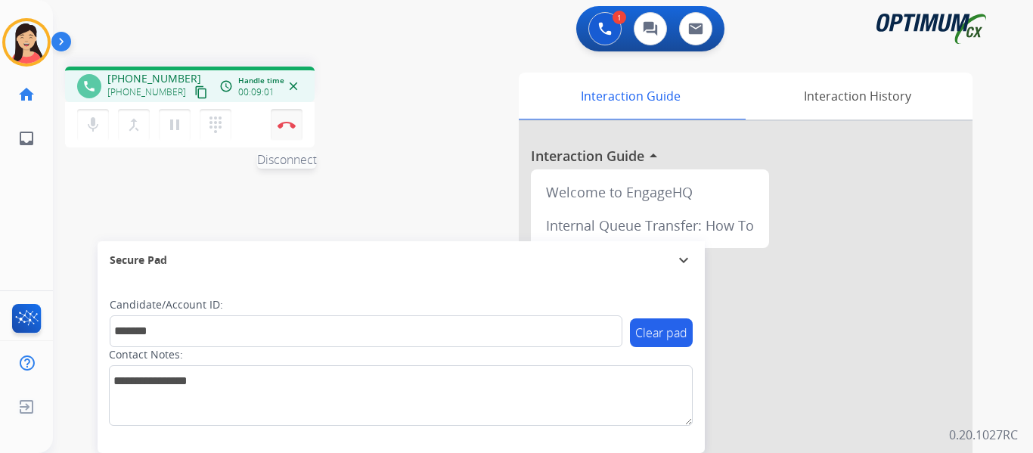
click at [296, 123] on button "Disconnect" at bounding box center [287, 125] width 32 height 32
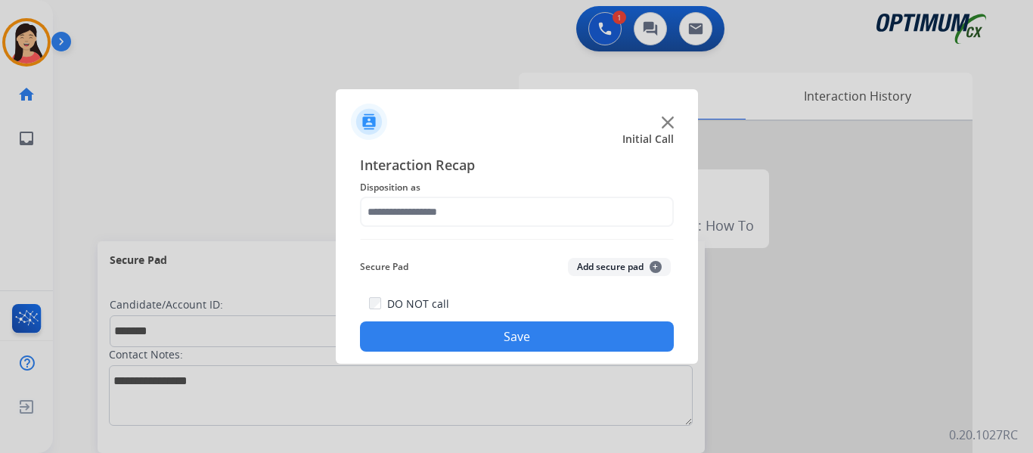
click at [606, 272] on button "Add secure pad +" at bounding box center [619, 267] width 103 height 18
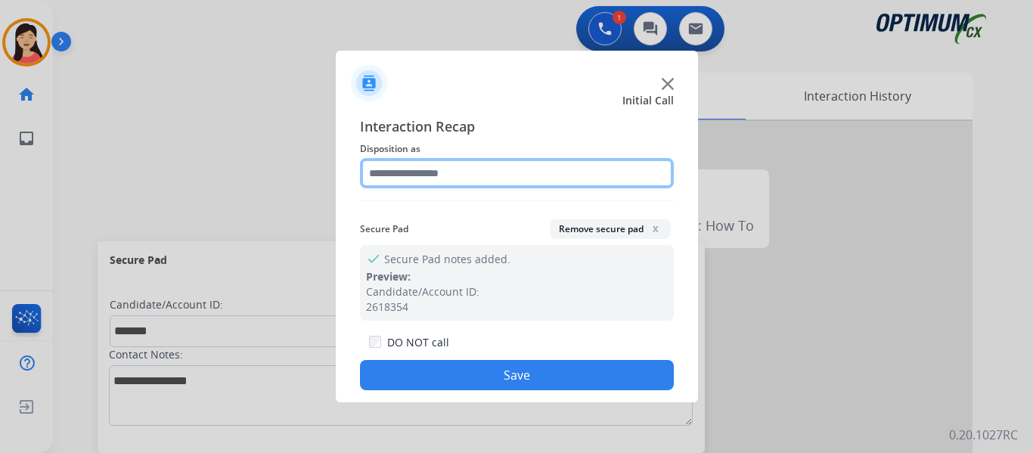
click at [493, 182] on input "text" at bounding box center [517, 173] width 314 height 30
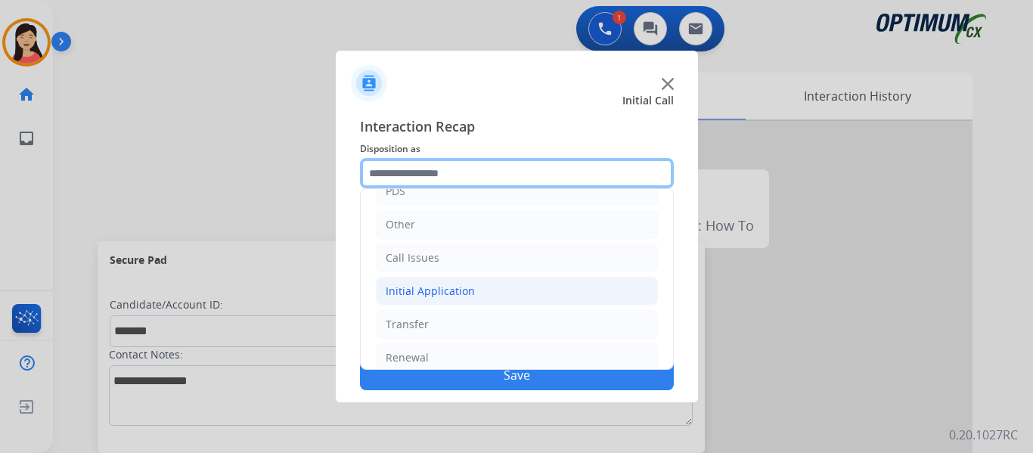
scroll to position [103, 0]
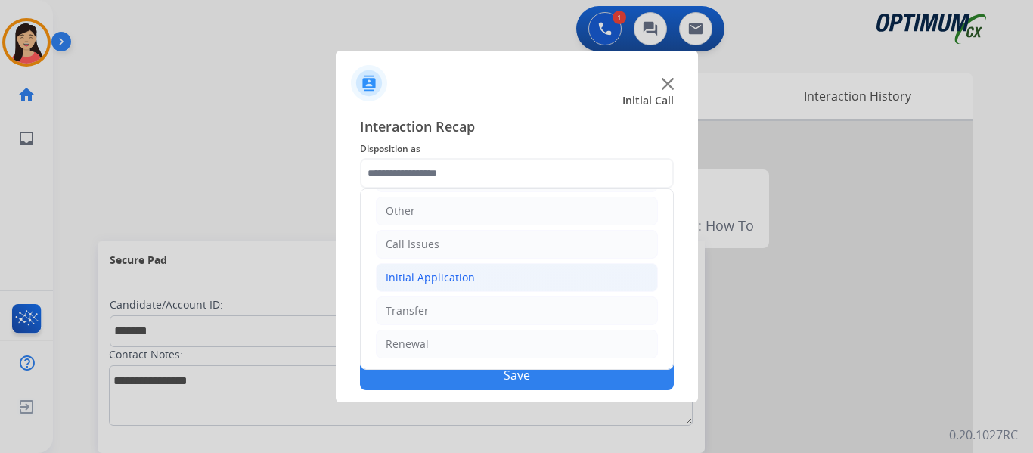
click at [451, 277] on div "Initial Application" at bounding box center [430, 277] width 89 height 15
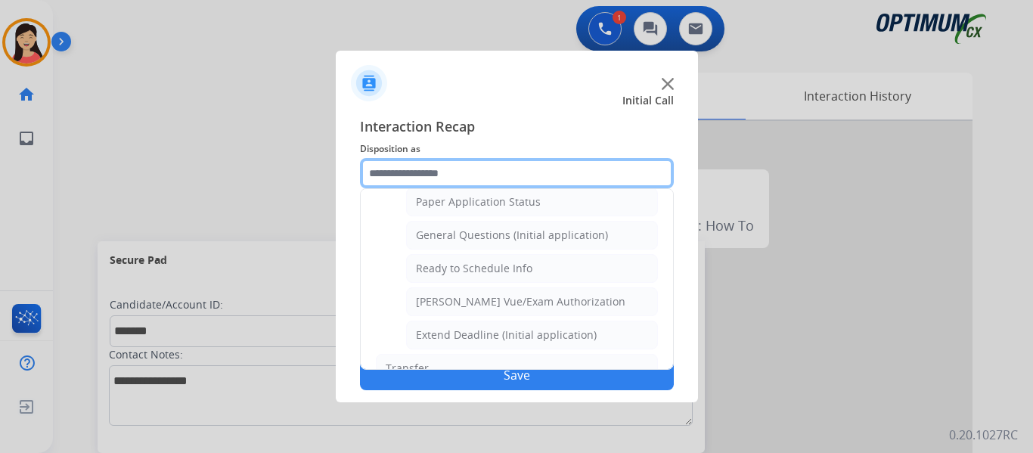
scroll to position [784, 0]
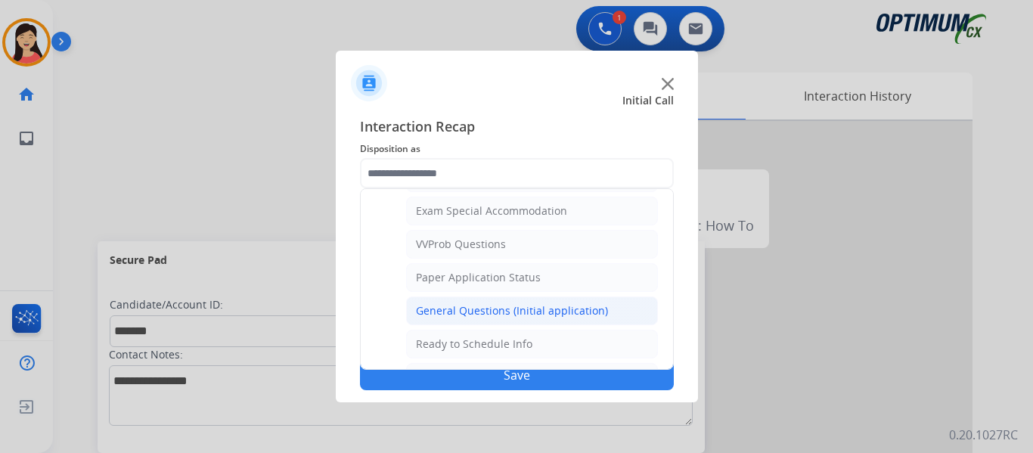
click at [524, 306] on div "General Questions (Initial application)" at bounding box center [512, 310] width 192 height 15
type input "**********"
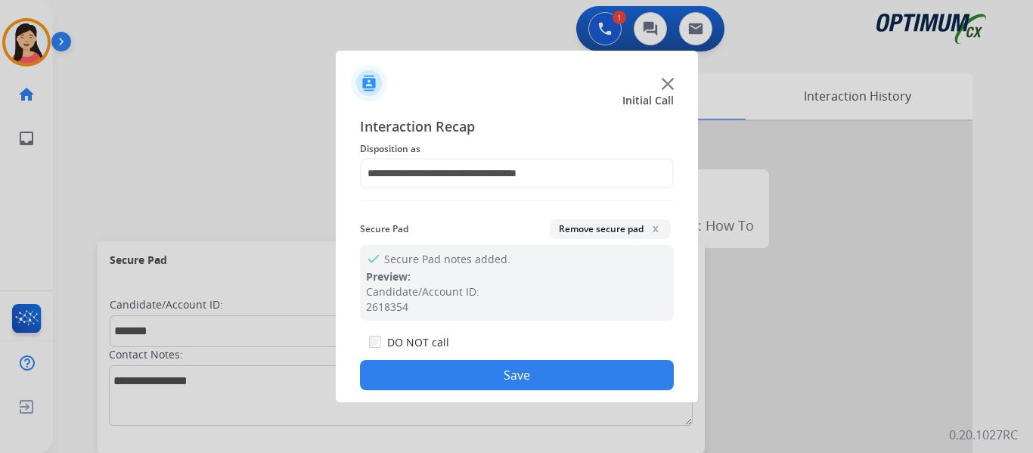
click at [537, 371] on button "Save" at bounding box center [517, 375] width 314 height 30
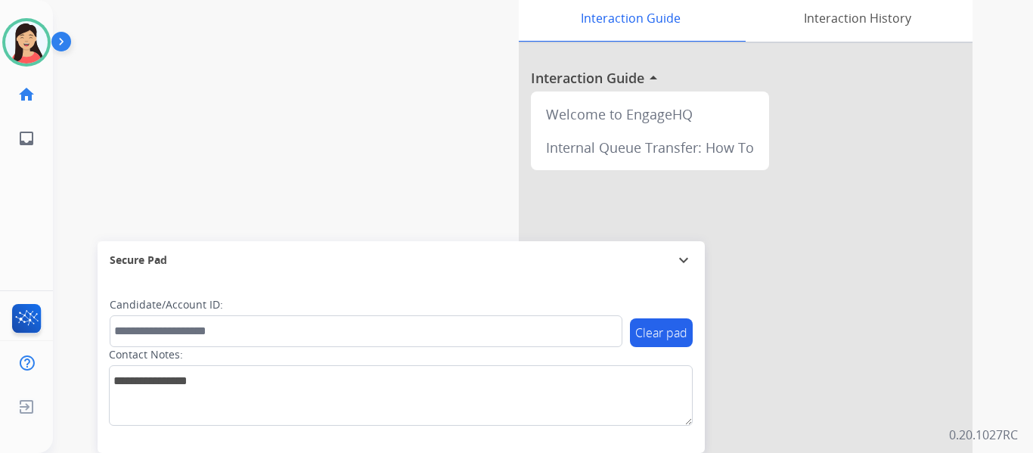
scroll to position [151, 0]
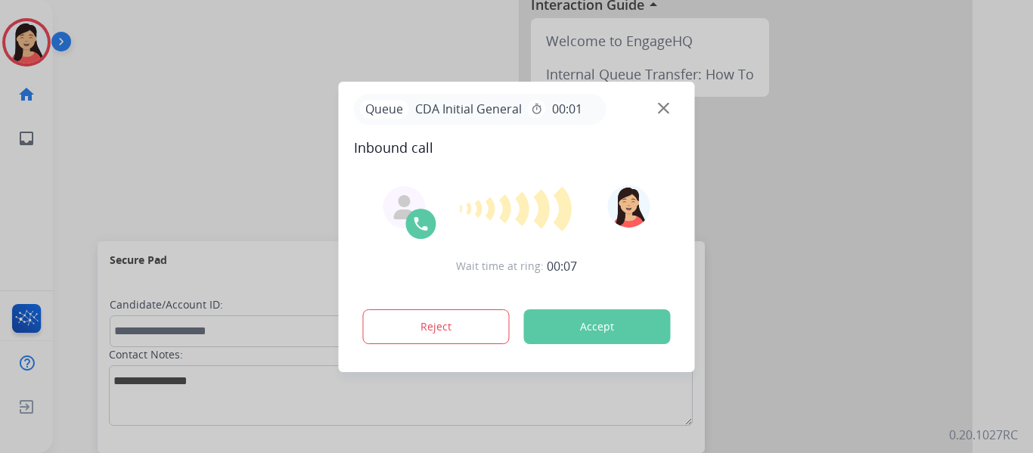
click at [119, 151] on div at bounding box center [516, 226] width 1033 height 453
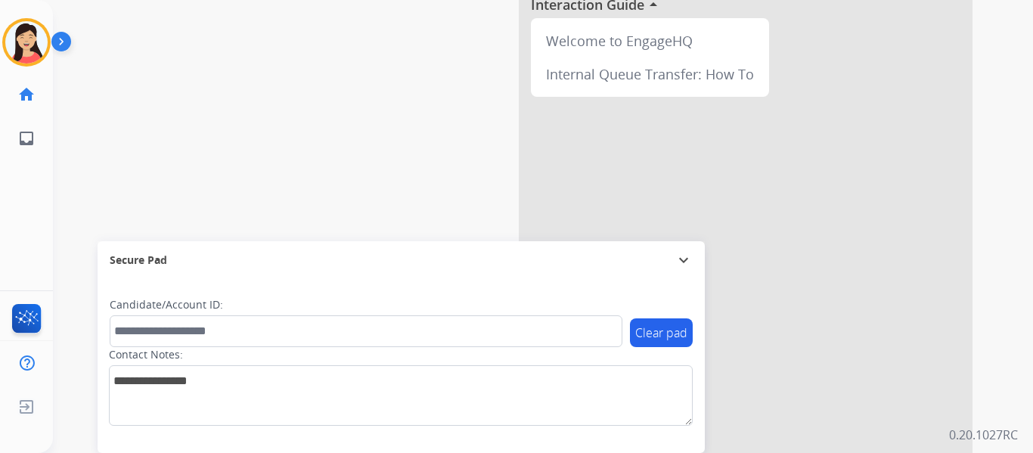
scroll to position [0, 0]
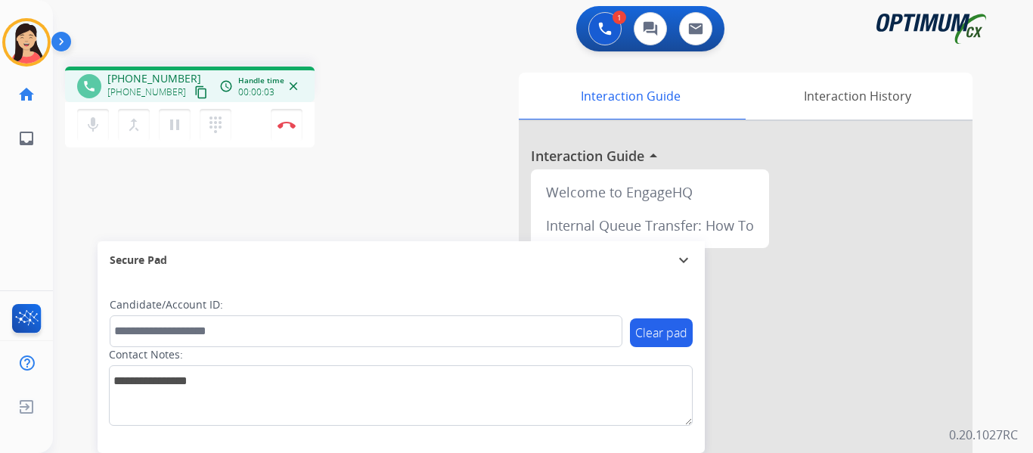
click at [194, 98] on mat-icon "content_copy" at bounding box center [201, 92] width 14 height 14
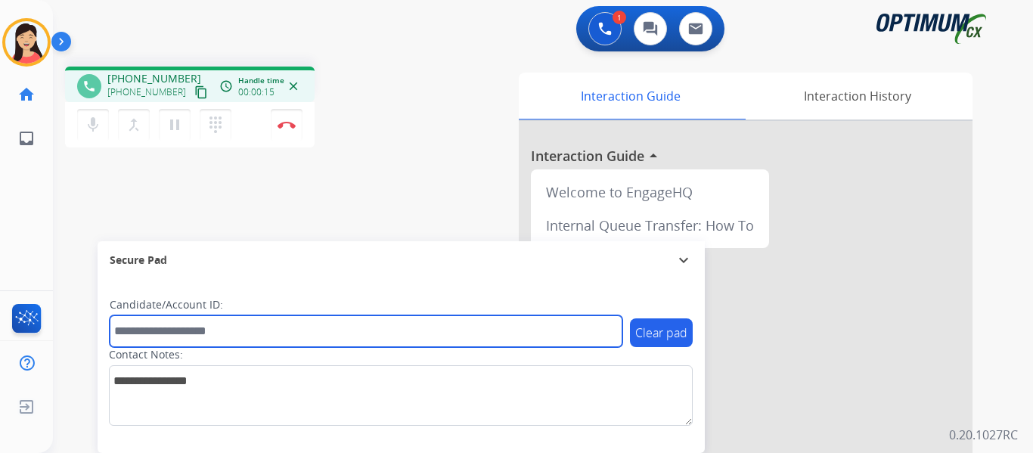
click at [329, 340] on input "text" at bounding box center [366, 331] width 513 height 32
paste input "*******"
type input "*******"
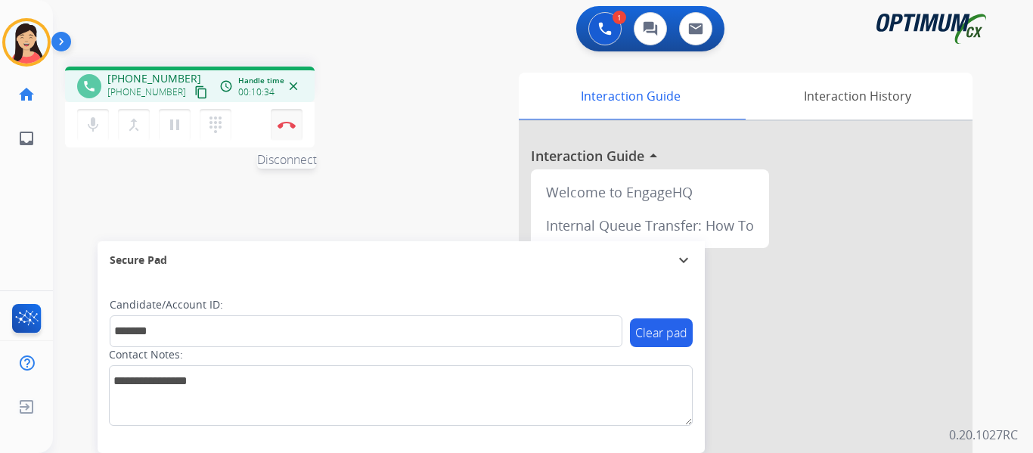
click at [287, 129] on button "Disconnect" at bounding box center [287, 125] width 32 height 32
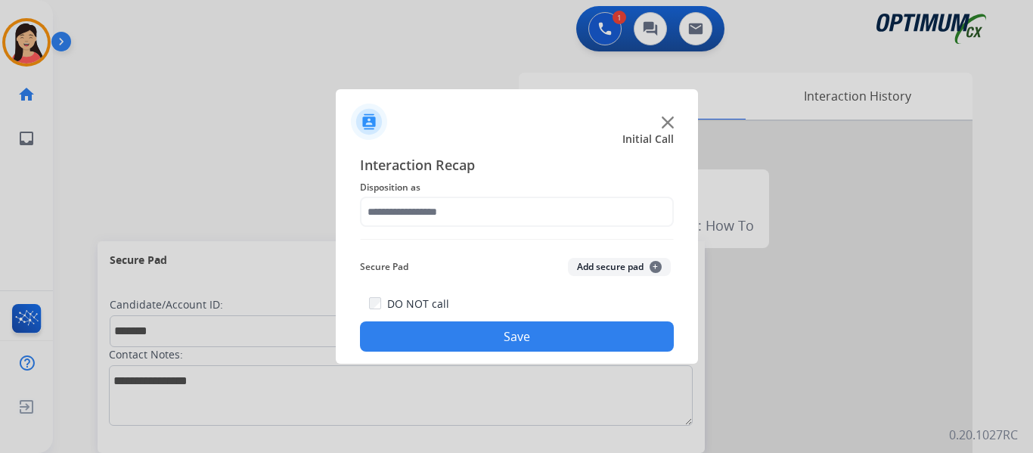
click at [595, 268] on button "Add secure pad +" at bounding box center [619, 267] width 103 height 18
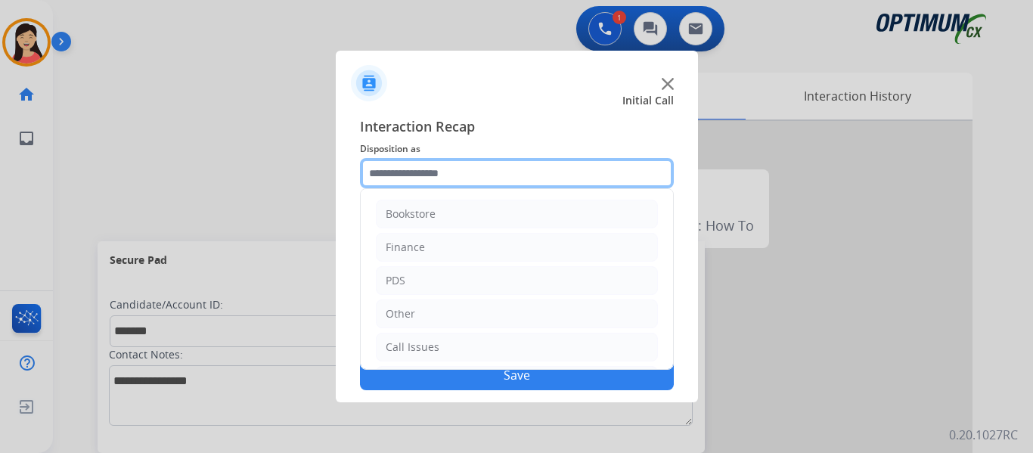
click at [443, 164] on input "text" at bounding box center [517, 173] width 314 height 30
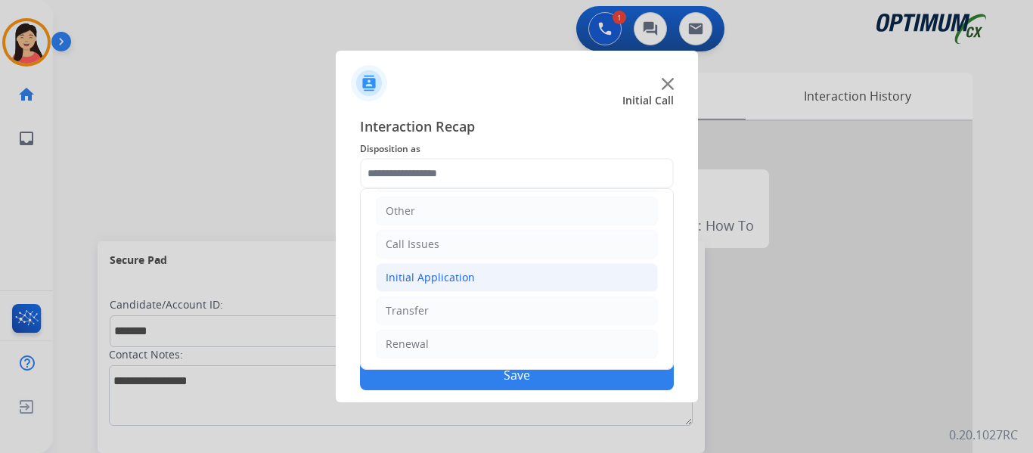
click at [461, 276] on div "Initial Application" at bounding box center [430, 277] width 89 height 15
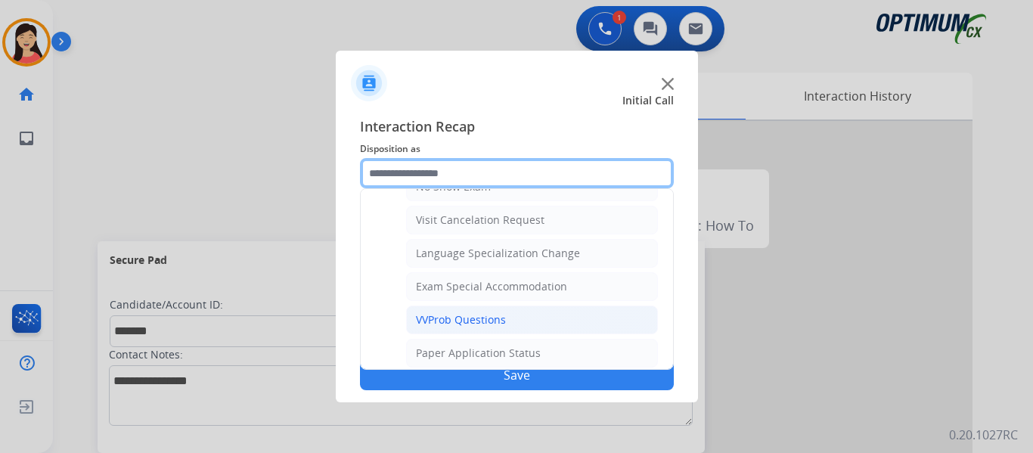
scroll to position [784, 0]
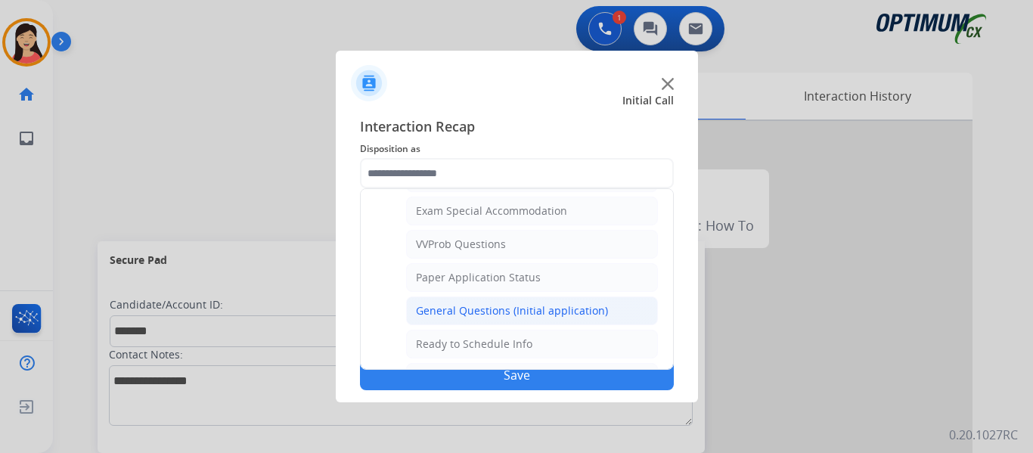
click at [508, 311] on div "General Questions (Initial application)" at bounding box center [512, 310] width 192 height 15
type input "**********"
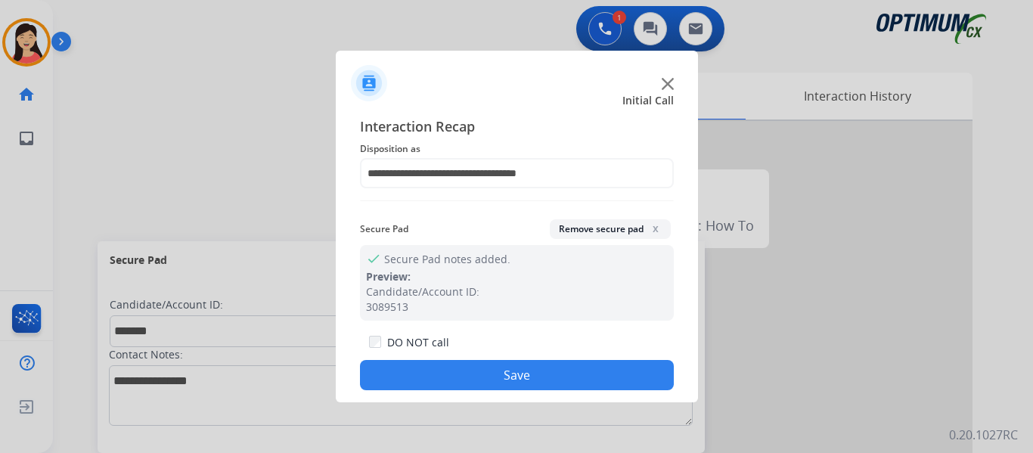
click at [508, 370] on button "Save" at bounding box center [517, 375] width 314 height 30
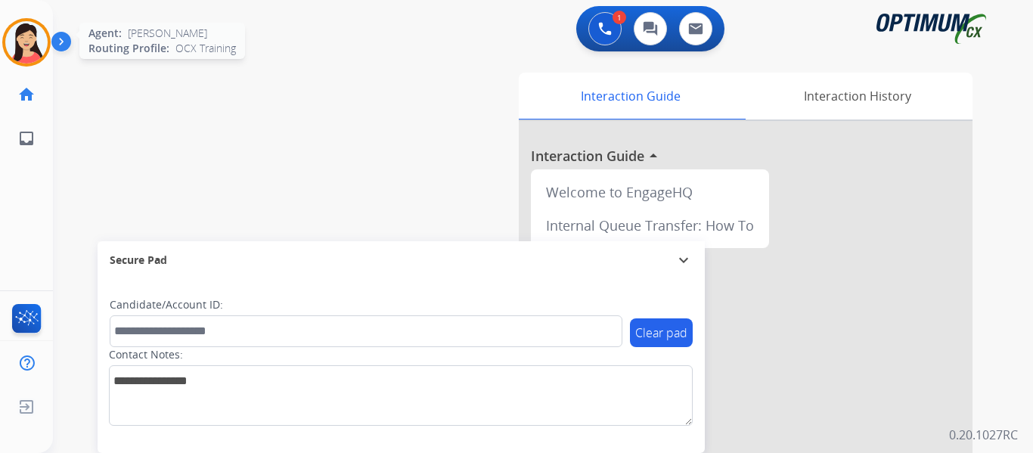
click at [22, 46] on img at bounding box center [26, 42] width 42 height 42
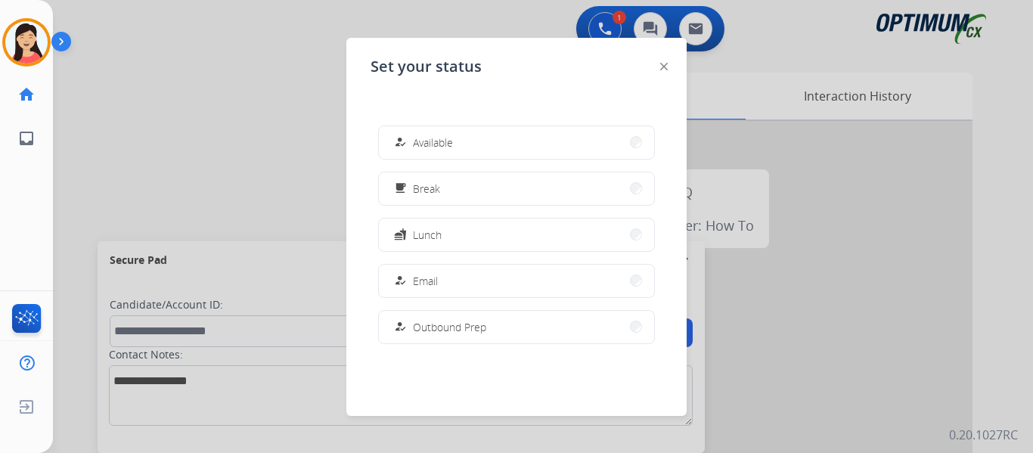
scroll to position [377, 0]
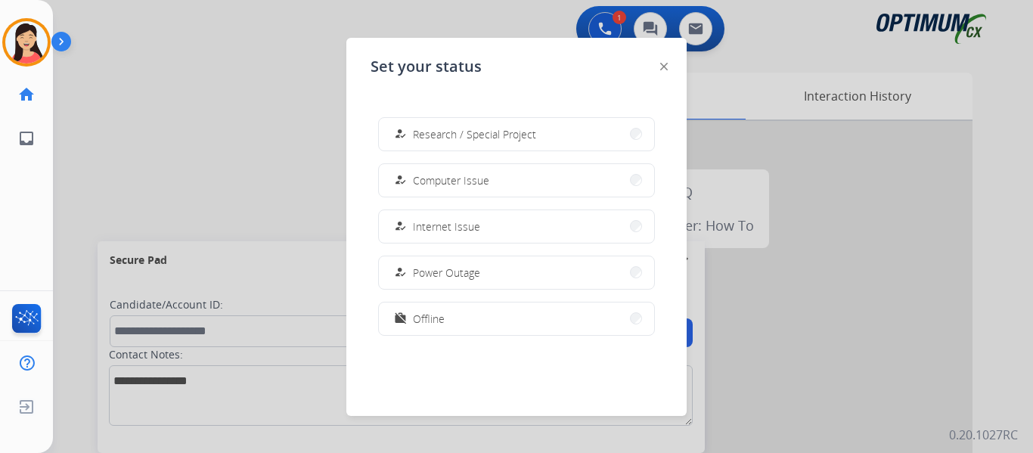
click at [520, 320] on button "work_off Offline" at bounding box center [516, 319] width 275 height 33
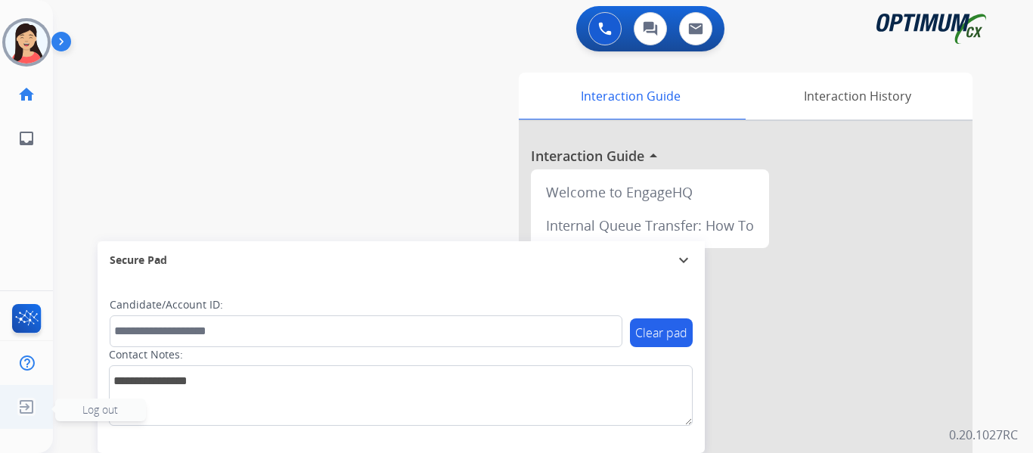
click at [25, 406] on img at bounding box center [26, 407] width 27 height 29
